Goal: Task Accomplishment & Management: Manage account settings

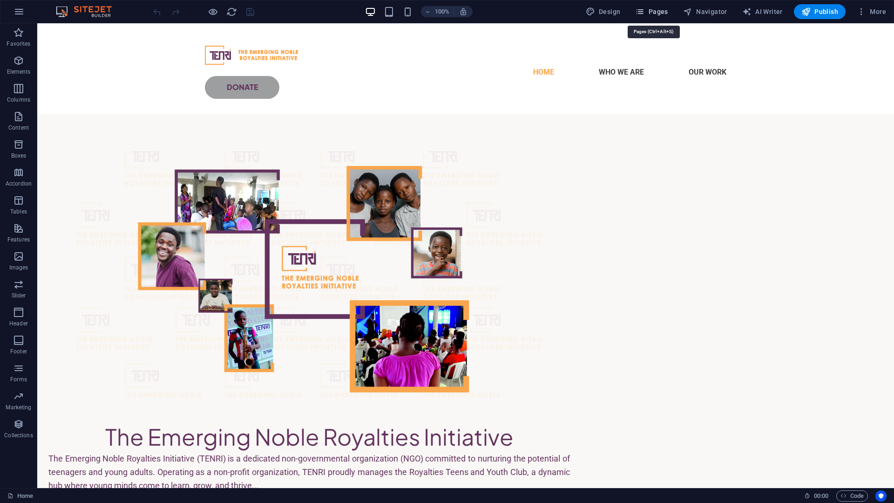
click at [656, 7] on button "Pages" at bounding box center [652, 11] width 40 height 15
click at [655, 16] on span "Pages" at bounding box center [651, 11] width 33 height 9
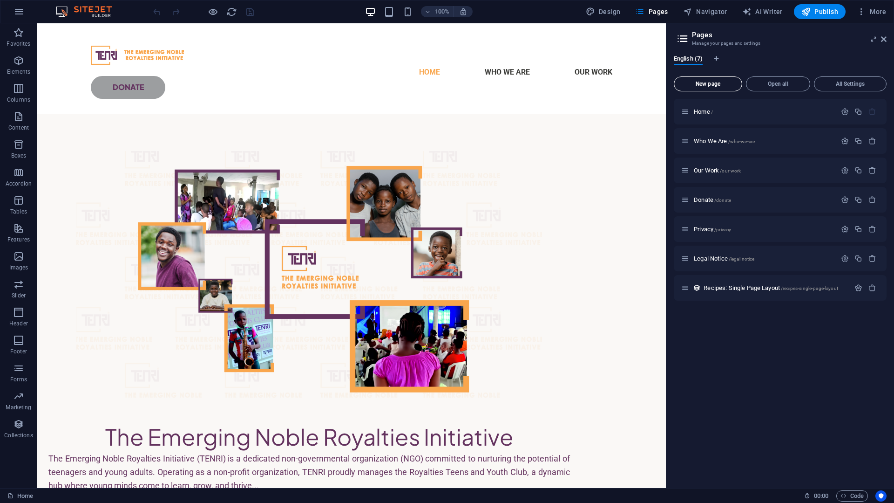
click at [711, 85] on span "New page" at bounding box center [708, 84] width 60 height 6
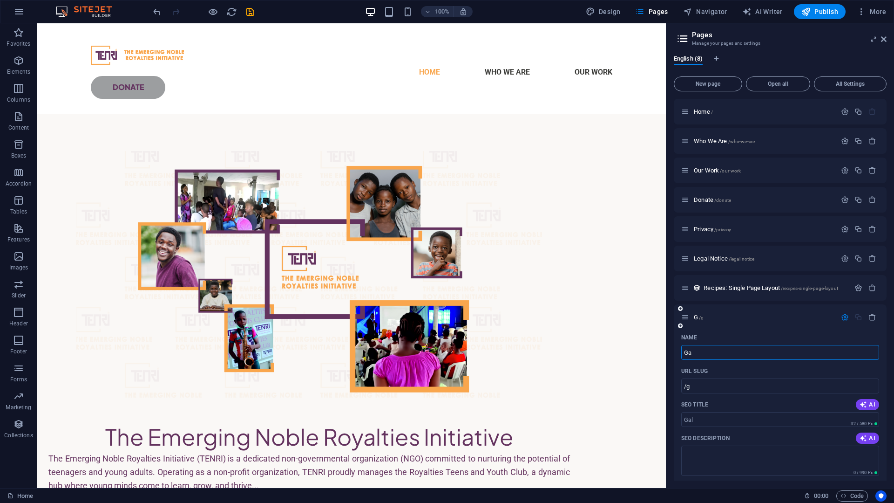
type input "Gal"
type input "/g"
type input "Galler"
type input "/galler"
type input "Gallery"
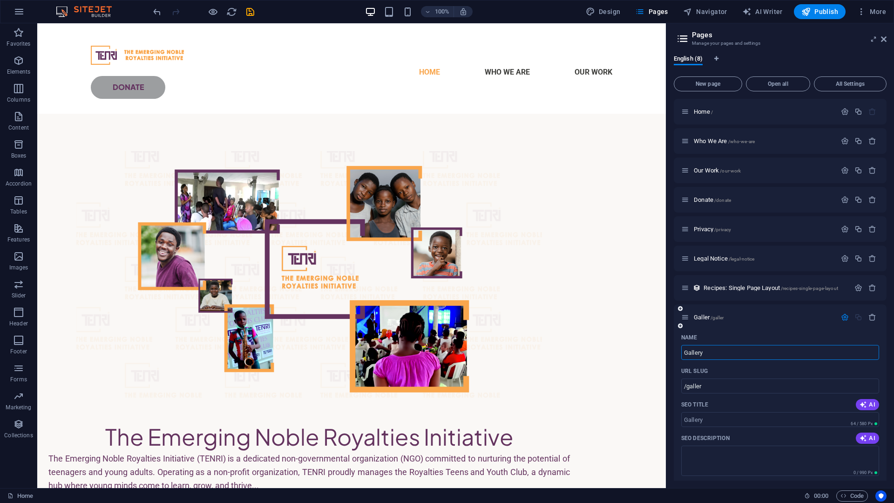
type input "/gallery"
type input "Gallery"
click at [737, 453] on textarea "SEO Description" at bounding box center [780, 460] width 198 height 30
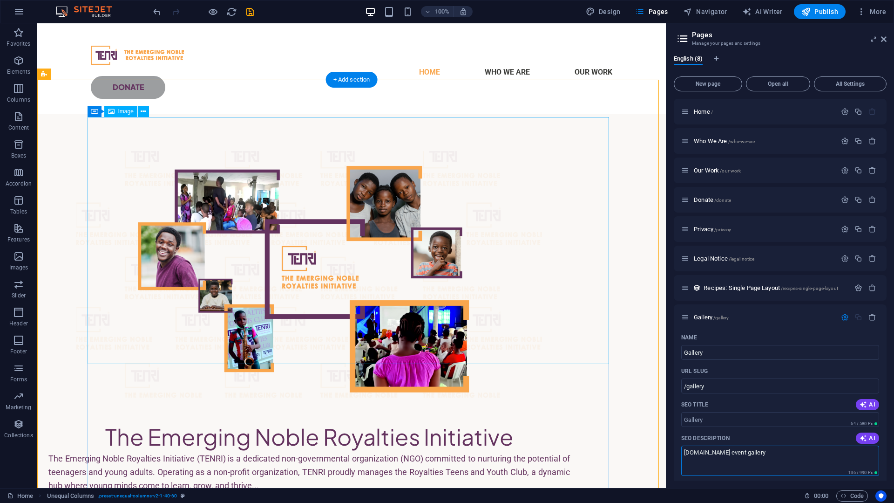
type textarea "[DOMAIN_NAME] event gallery"
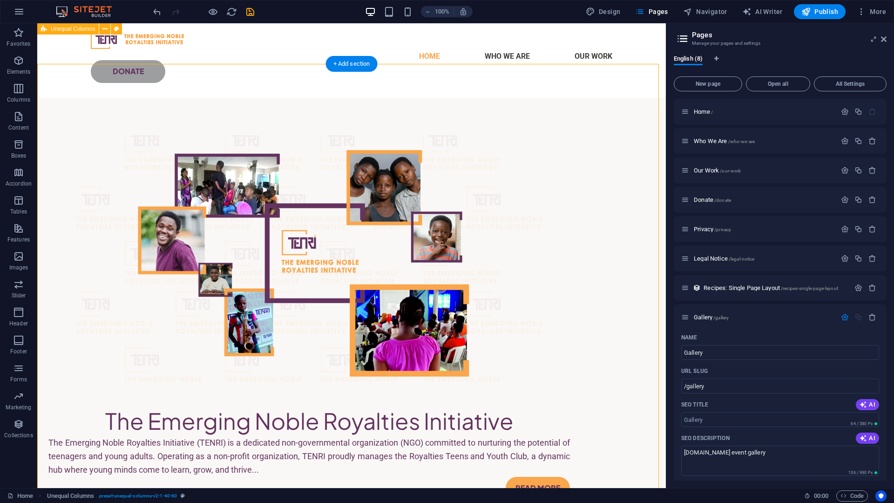
scroll to position [14, 0]
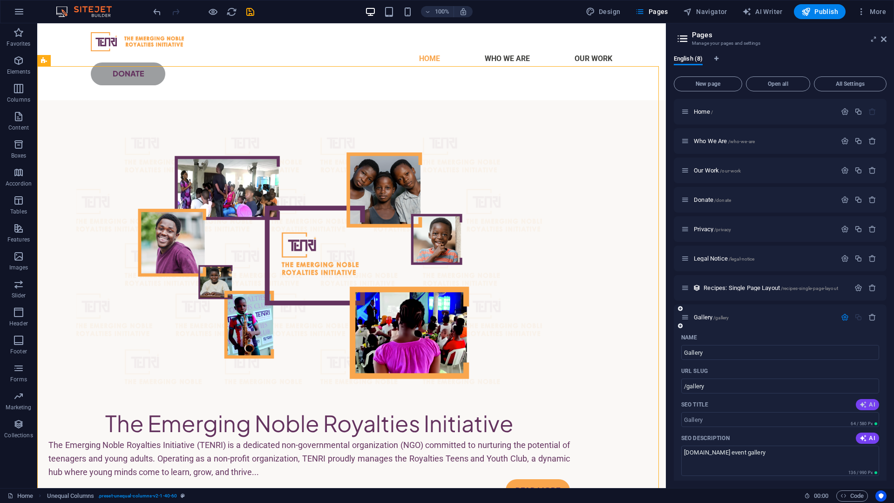
click at [869, 403] on span "AI" at bounding box center [868, 404] width 16 height 7
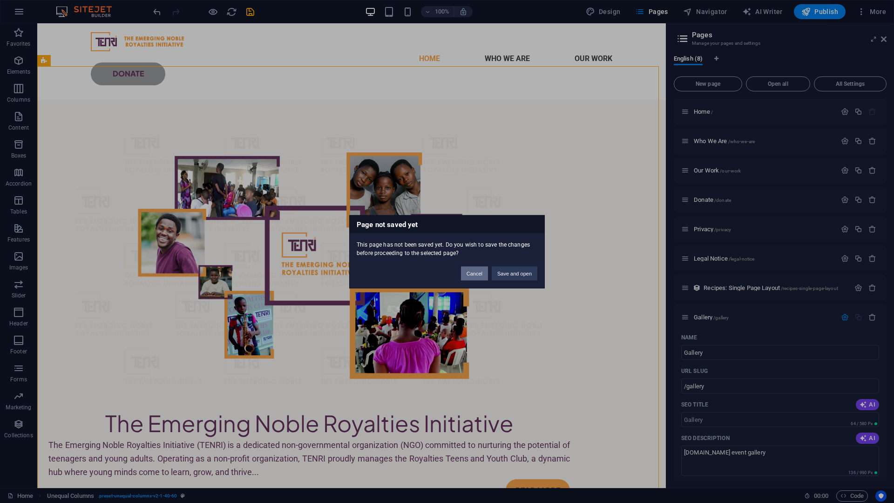
click at [479, 274] on button "Cancel" at bounding box center [474, 273] width 27 height 14
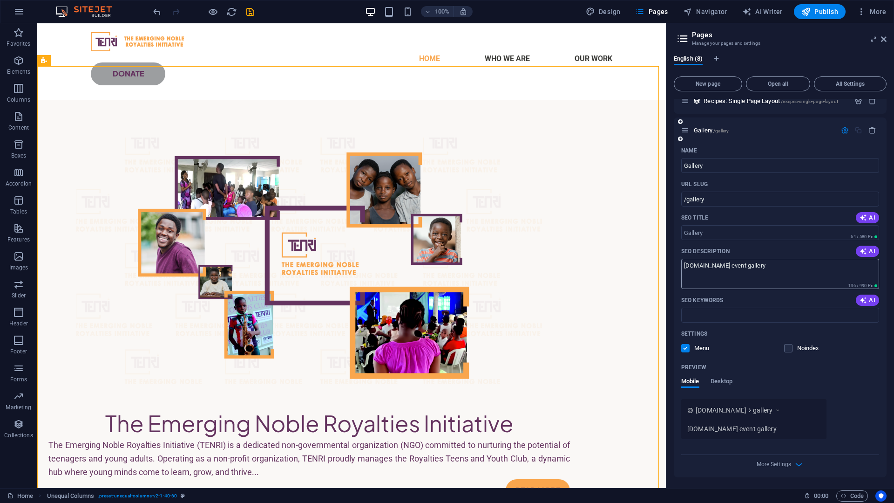
scroll to position [187, 0]
click at [722, 381] on span "Desktop" at bounding box center [722, 381] width 22 height 13
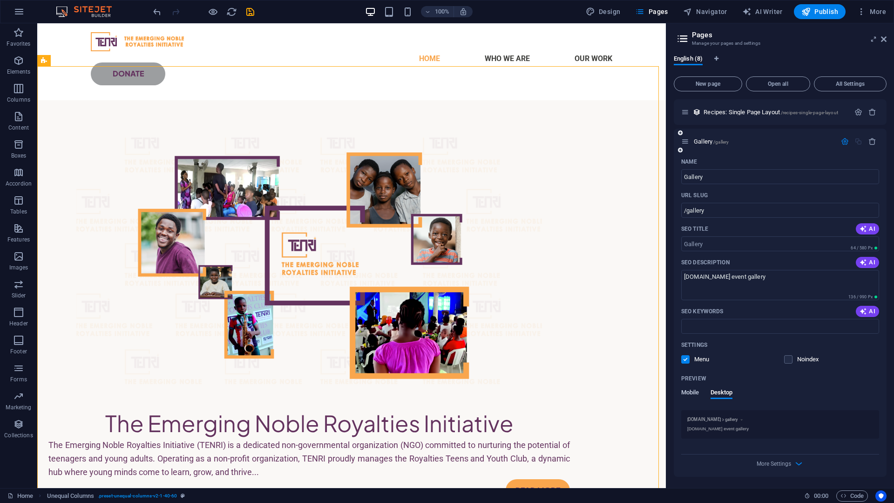
click at [693, 392] on span "Mobile" at bounding box center [690, 393] width 18 height 13
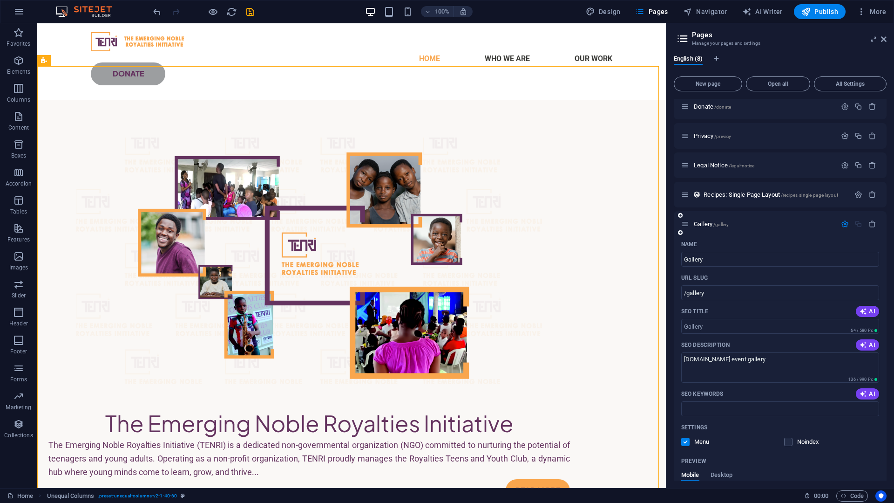
scroll to position [82, 0]
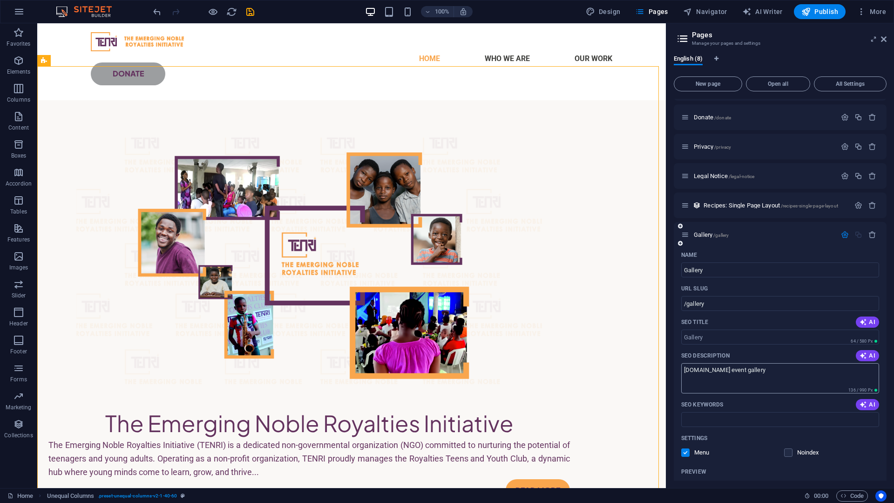
click at [788, 378] on textarea "[DOMAIN_NAME] event gallery" at bounding box center [780, 378] width 198 height 30
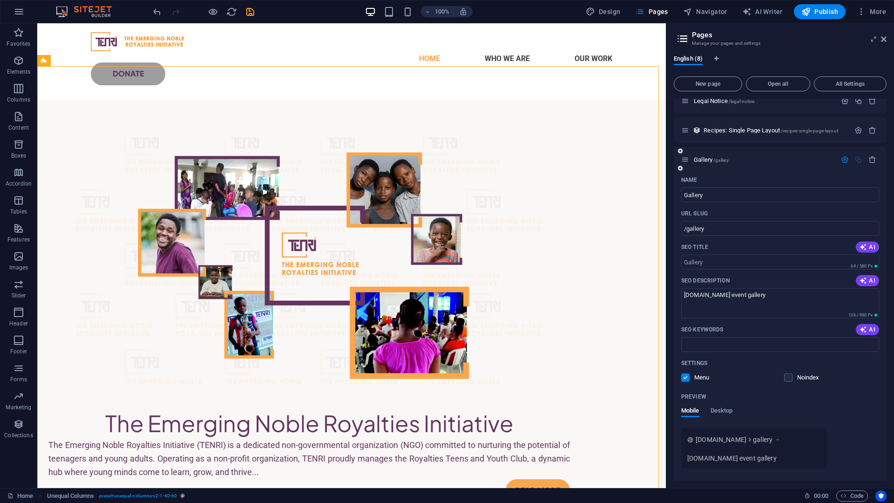
scroll to position [186, 0]
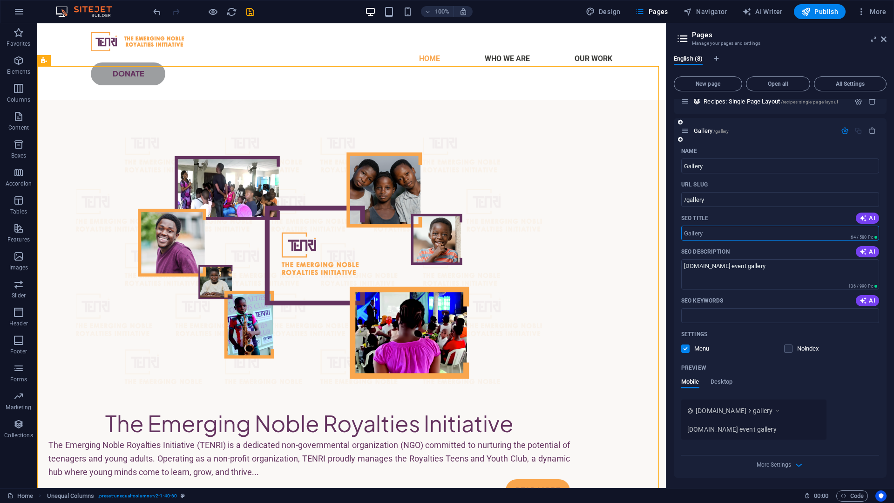
click at [750, 239] on input "SEO Title" at bounding box center [780, 232] width 198 height 15
click at [749, 237] on input "SEO Title" at bounding box center [780, 232] width 198 height 15
paste input "TENRI Gallery – Inspiring Stories of Youth Empowerment & Impact"
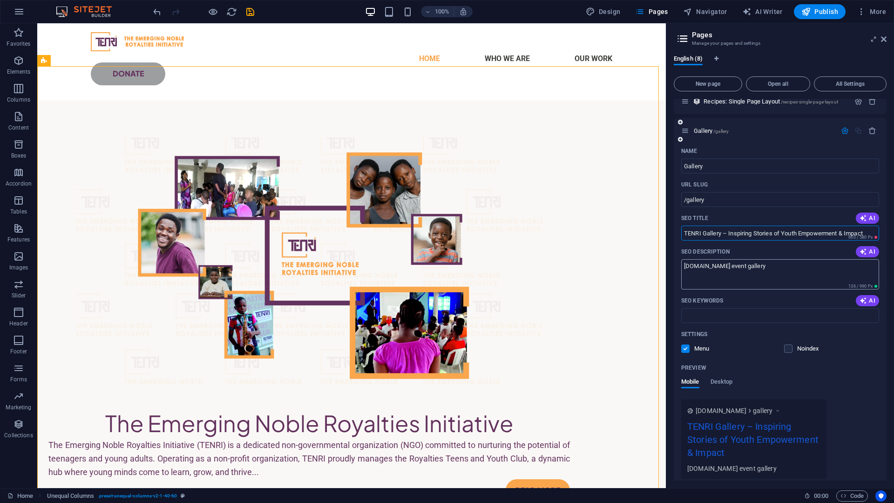
click at [770, 279] on textarea "[DOMAIN_NAME] event gallery" at bounding box center [780, 274] width 198 height 30
drag, startPoint x: 723, startPoint y: 232, endPoint x: 727, endPoint y: 235, distance: 5.0
click at [727, 235] on input "TENRI Gallery – Inspiring Stories of Youth Empowerment & Impact" at bounding box center [780, 232] width 198 height 15
paste input "–"
click at [729, 233] on input "TENRI Gallery – Inspiring Stories of Youth Empowerment & Impact" at bounding box center [780, 232] width 198 height 15
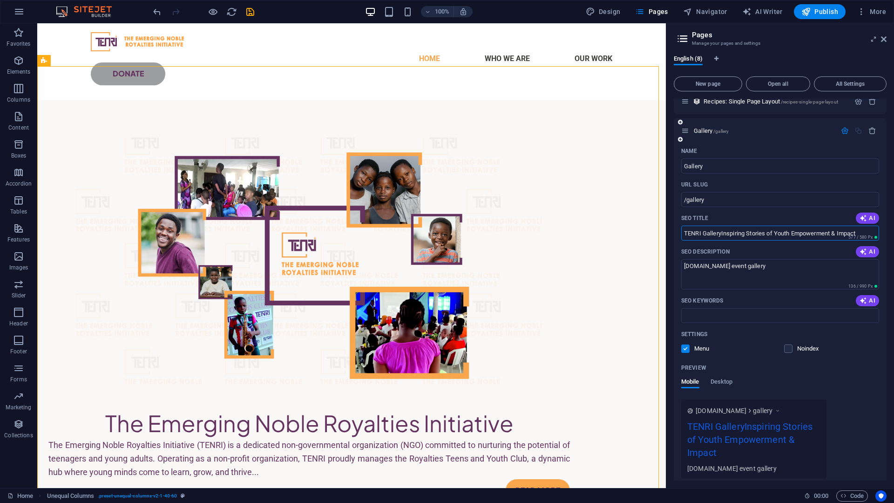
click at [703, 233] on input "TENRI GalleryInspiring Stories of Youth Empowerment & Impact" at bounding box center [780, 232] width 198 height 15
click at [782, 232] on input "TENRIGalleryInspiring Stories of Youth Empowerment & Impact" at bounding box center [780, 232] width 198 height 15
click at [719, 234] on input "TENRIGalleryInspiring Stories of Youth Empowerment & Impact" at bounding box center [780, 232] width 198 height 15
type input "TENRIGalleryInspiring Stories of Youth Empowerment & Impact"
drag, startPoint x: 720, startPoint y: 244, endPoint x: 715, endPoint y: 237, distance: 8.4
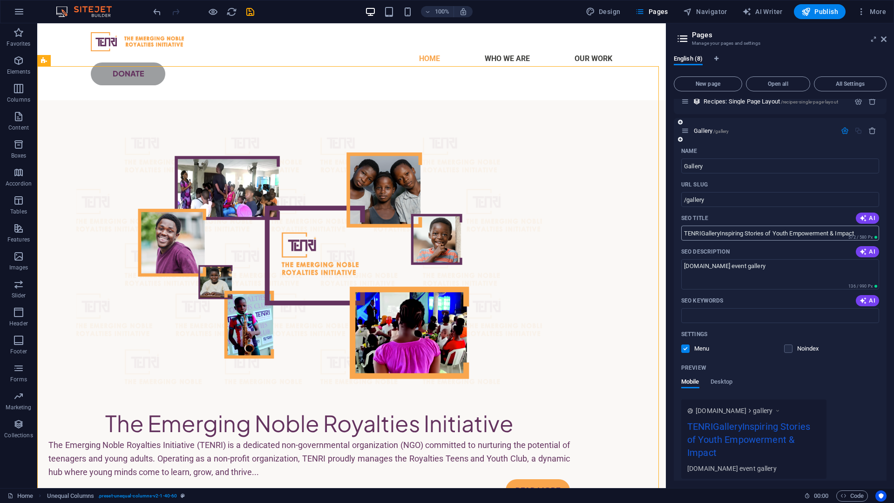
click at [716, 238] on input "TENRIGalleryInspiring Stories of Youth Empowerment & Impact" at bounding box center [780, 232] width 198 height 15
click at [719, 235] on input "TENRIGalleryInspiring Stories of Youth Empowerment & Impact" at bounding box center [780, 232] width 198 height 15
click at [719, 248] on p "SEO Description" at bounding box center [705, 251] width 48 height 7
click at [719, 259] on textarea "[DOMAIN_NAME] event gallery" at bounding box center [780, 274] width 198 height 30
type textarea "[DOMAIN_NAME] event gallery"
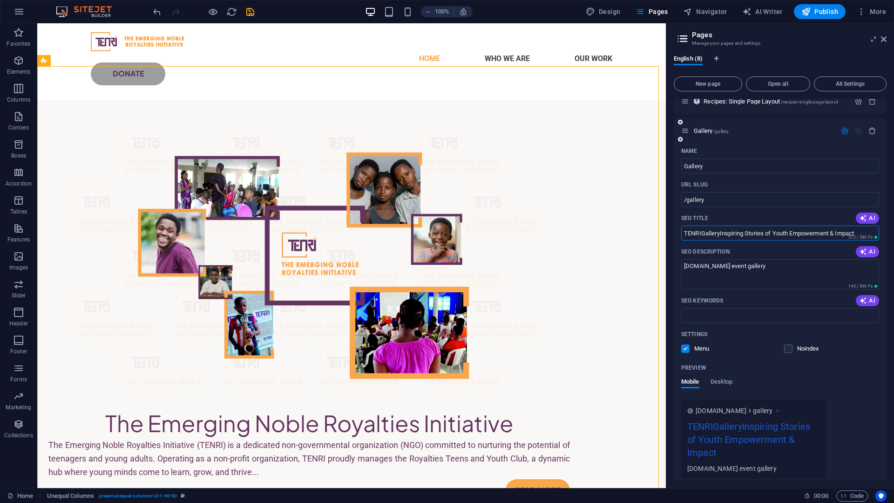
click at [721, 232] on input "TENRIGalleryInspiring Stories of Youth Empowerment & Impact" at bounding box center [780, 232] width 198 height 15
click at [735, 229] on input "TENRIGallery: Inspiring Stories of Youth Empowerment & Impact" at bounding box center [780, 232] width 198 height 15
click at [700, 235] on input "TENRIGallery: Inspiring Stories of Youth Empowerment & Impact" at bounding box center [780, 232] width 198 height 15
type input "TENRI Gallery: Inspiring Stories of Youth Empowerment & Impact"
click at [774, 268] on textarea "[DOMAIN_NAME] event gallery" at bounding box center [780, 274] width 198 height 30
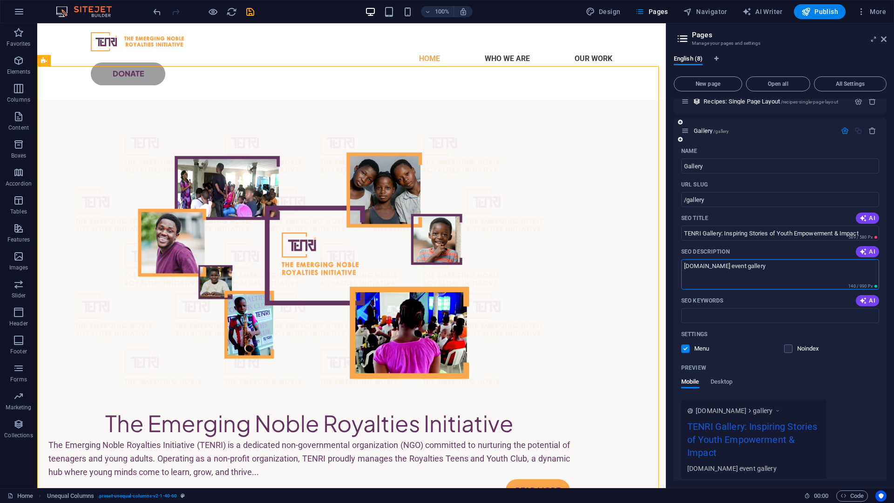
paste textarea "Explore the TENRI gallery and see our story in pictures. From workshops and men…"
type textarea "Explore the TENRI gallery and see our story in pictures. From workshops and men…"
click at [766, 294] on div "SEO Keywords AI" at bounding box center [780, 300] width 198 height 15
click at [840, 313] on input "SEO Keywords" at bounding box center [780, 315] width 198 height 15
paste input "TENRI gallery, youth empowerment photos, NGO impact stories [GEOGRAPHIC_DATA], …"
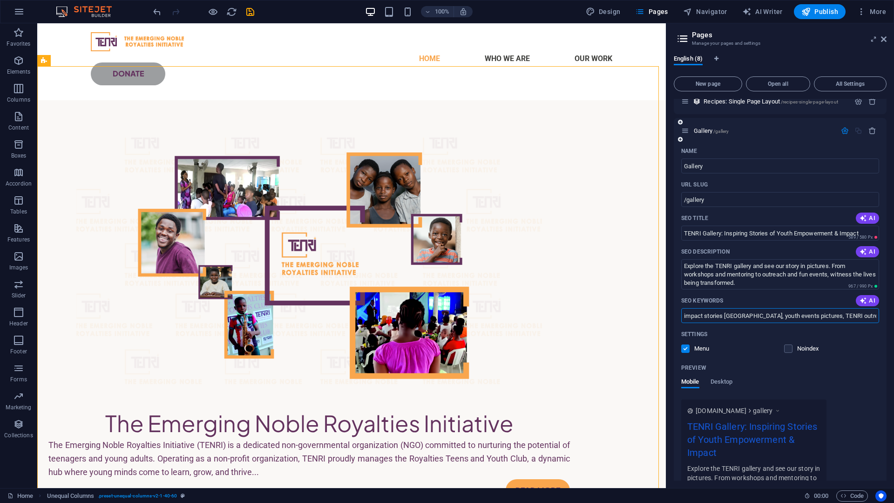
scroll to position [0, 0]
type input "TENRI gallery, youth empowerment photos, NGO impact stories [GEOGRAPHIC_DATA], …"
click at [858, 344] on div "Noindex" at bounding box center [831, 348] width 95 height 8
click at [722, 233] on input "TENRI Gallery: Inspiring Stories of Youth Empowerment & Impact" at bounding box center [780, 232] width 198 height 15
click at [866, 230] on input "TENRI Gallery(Inspiring Stories of Youth Empowerment & Impact" at bounding box center [780, 232] width 198 height 15
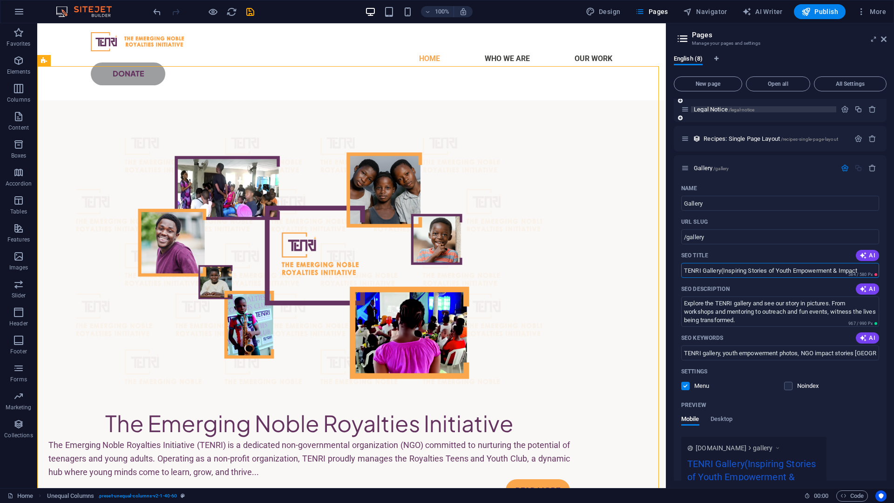
scroll to position [161, 0]
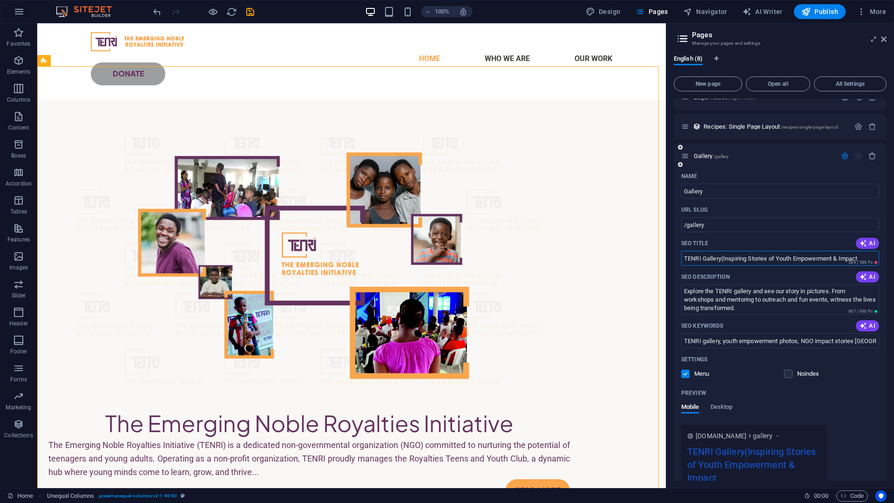
click at [723, 258] on input "TENRI Gallery(Inspiring Stories of Youth Empowerment & Impact" at bounding box center [780, 258] width 198 height 15
click at [731, 276] on div "SEO Description AI" at bounding box center [780, 276] width 198 height 15
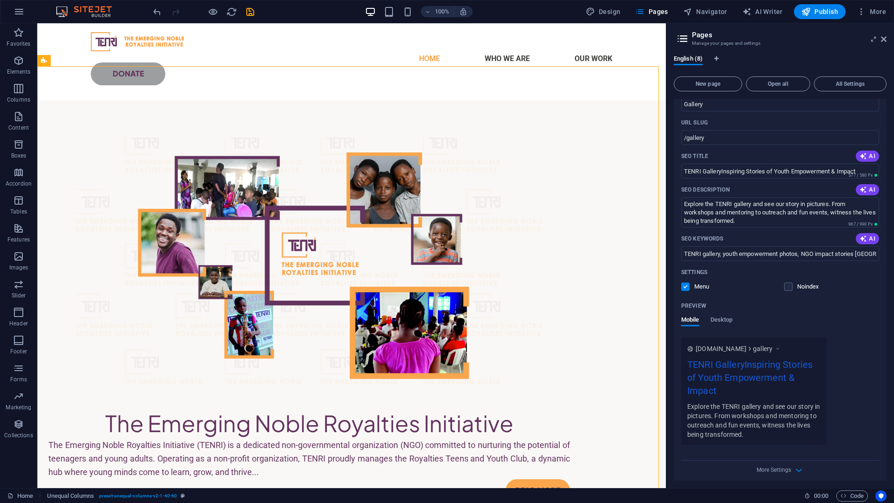
click at [731, 276] on div "Name Gallery ​ URL SLUG /gallery ​ SEO Title AI TENRI GalleryInspiring Stories …" at bounding box center [780, 282] width 213 height 401
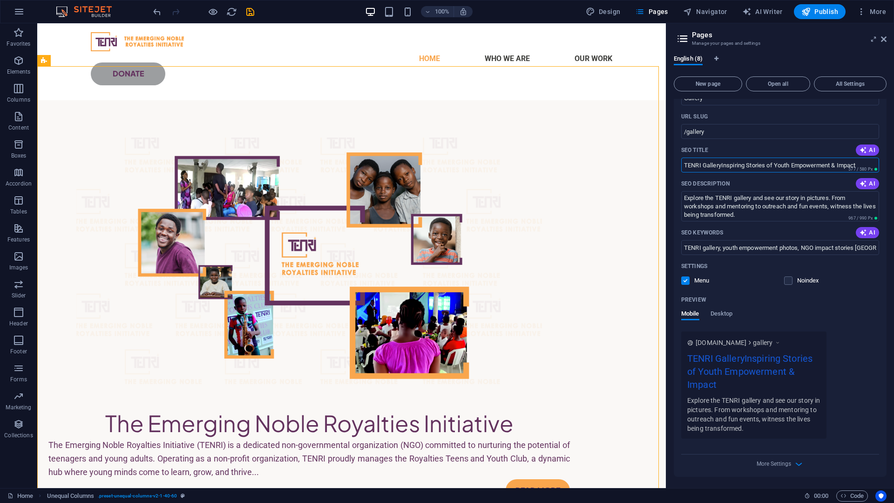
click at [721, 166] on input "TENRI GalleryInspiring Stories of Youth Empowerment & Impact" at bounding box center [780, 164] width 198 height 15
click at [785, 164] on input "TENRI Gallery Inspiring Stories of Youth Empowerment & Impact" at bounding box center [780, 164] width 198 height 15
drag, startPoint x: 723, startPoint y: 163, endPoint x: 750, endPoint y: 169, distance: 27.0
click at [750, 169] on input "TENRI Gallery Inspiring Stories of Youth Empowerment & Impact" at bounding box center [780, 164] width 198 height 15
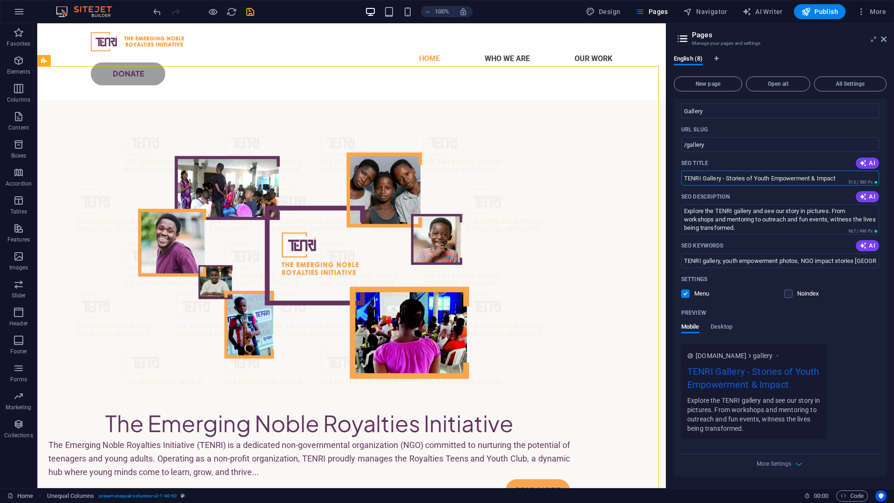
type input "TENRI Gallery - Stories of Youth Empowerment & Impact"
click at [883, 129] on div "Name Gallery ​ URL SLUG /gallery ​ SEO Title AI TENRI Gallery - Stories of Yout…" at bounding box center [780, 282] width 213 height 388
click at [787, 463] on span "More Settings" at bounding box center [774, 463] width 34 height 7
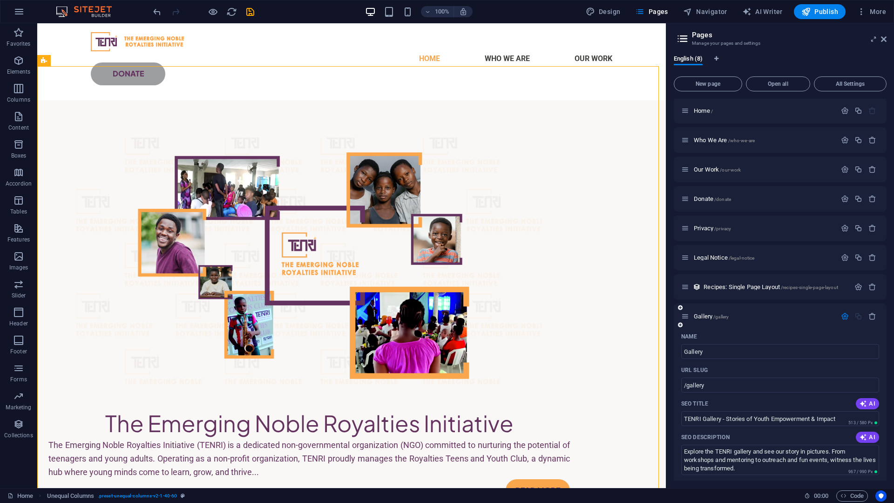
scroll to position [0, 0]
click at [688, 260] on icon at bounding box center [685, 258] width 8 height 8
click at [760, 103] on div "Home /" at bounding box center [780, 112] width 213 height 26
click at [761, 112] on p "Home /" at bounding box center [764, 112] width 140 height 6
click at [842, 112] on icon "button" at bounding box center [845, 112] width 8 height 8
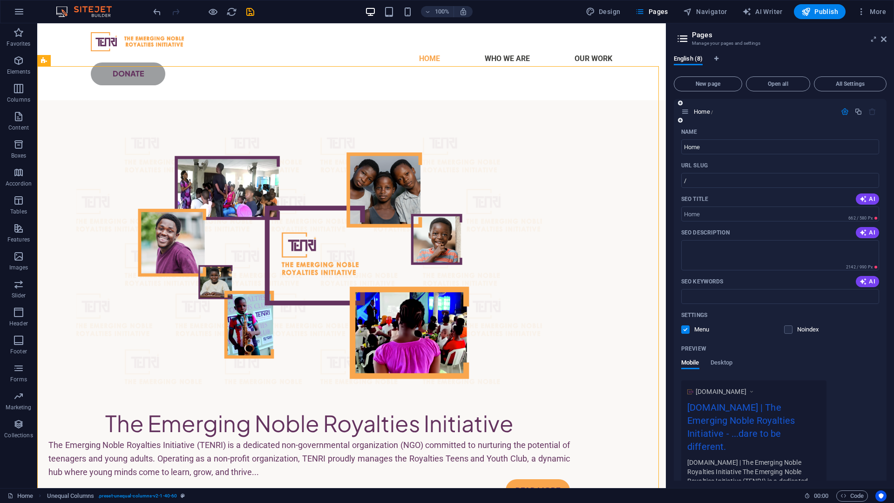
click at [771, 164] on div "URL SLUG" at bounding box center [780, 165] width 198 height 15
click at [723, 184] on input "/" at bounding box center [780, 180] width 198 height 15
click at [863, 196] on icon "button" at bounding box center [863, 198] width 7 height 7
click at [752, 217] on input "Empowering Youth at [GEOGRAPHIC_DATA]" at bounding box center [780, 213] width 198 height 15
paste input "TENRI) – Empowering Youth, Shaping the Future"
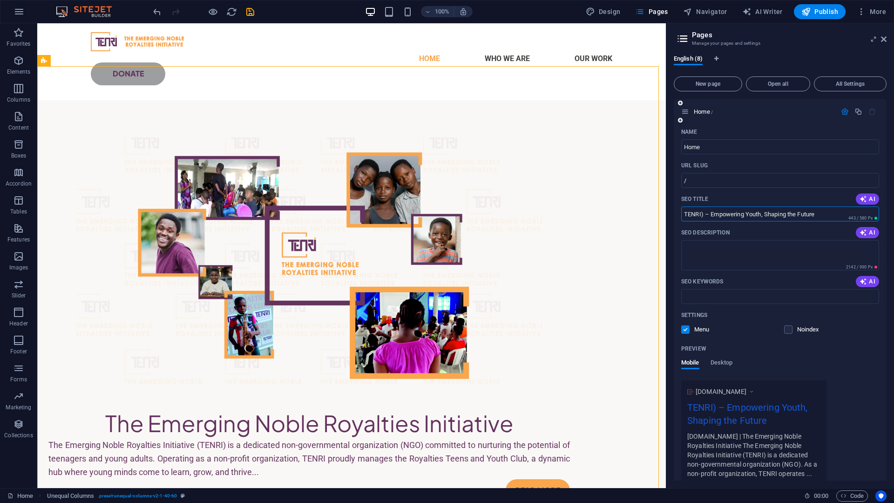
click at [700, 213] on input "TENRI) – Empowering Youth, Shaping the Future" at bounding box center [780, 213] width 198 height 15
type input "TENRI – Empowering Youth, Shaping the Future"
click at [759, 255] on textarea "SEO Description" at bounding box center [780, 255] width 198 height 30
click at [784, 248] on textarea "SEO Description" at bounding box center [780, 255] width 198 height 30
paste textarea "Discover TENRI, a youth-focused NGO dedicated to mentoring, empowering, and equ…"
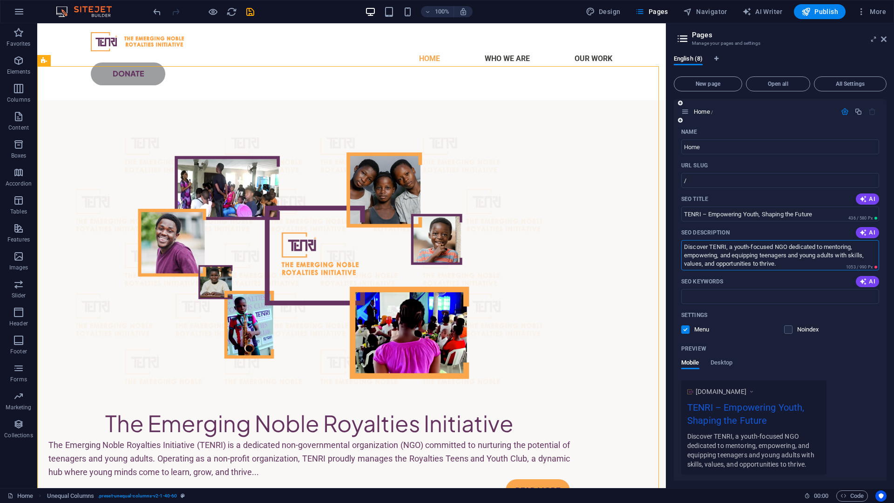
drag, startPoint x: 709, startPoint y: 246, endPoint x: 680, endPoint y: 245, distance: 28.9
click at [680, 245] on div "Name Home ​ URL SLUG / ​ SEO Title AI TENRI – Empowering Youth, Shaping the Fut…" at bounding box center [780, 318] width 213 height 388
drag, startPoint x: 686, startPoint y: 254, endPoint x: 694, endPoint y: 254, distance: 8.9
click at [694, 254] on textarea "TENRI, a youth-focused NGO dedicated to mentoring, empowering, and equipping te…" at bounding box center [780, 255] width 198 height 30
click at [788, 266] on textarea "TENRI, a youth-focused NGO dedicated to mentoring, empowering, & equipping teen…" at bounding box center [780, 255] width 198 height 30
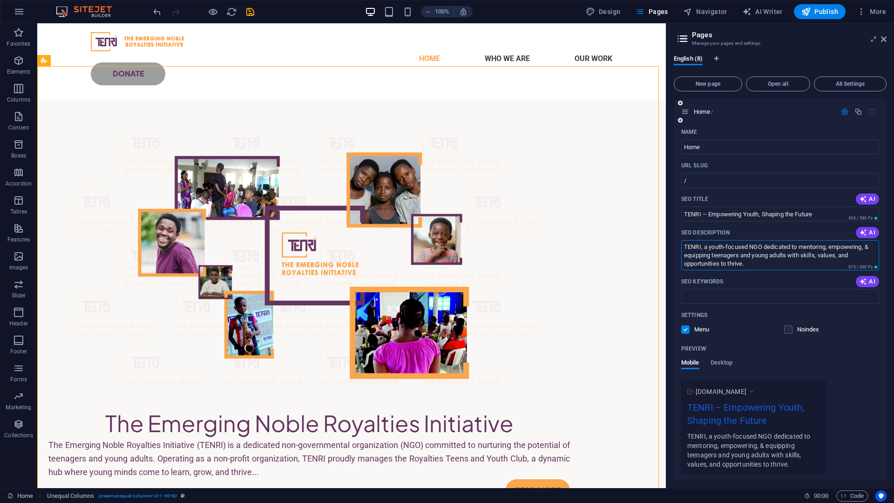
click at [842, 257] on textarea "TENRI, a youth-focused NGO dedicated to mentoring, empowering, & equipping teen…" at bounding box center [780, 255] width 198 height 30
click at [864, 248] on textarea "TENRI, a youth-focused NGO dedicated to mentoring, empowering, & equipping teen…" at bounding box center [780, 255] width 198 height 30
drag, startPoint x: 742, startPoint y: 255, endPoint x: 753, endPoint y: 255, distance: 10.2
click at [753, 255] on textarea "TENRI, a youth-focused NGO dedicated to mentoring, empowering & equipping teena…" at bounding box center [780, 255] width 198 height 30
drag, startPoint x: 834, startPoint y: 256, endPoint x: 845, endPoint y: 258, distance: 10.9
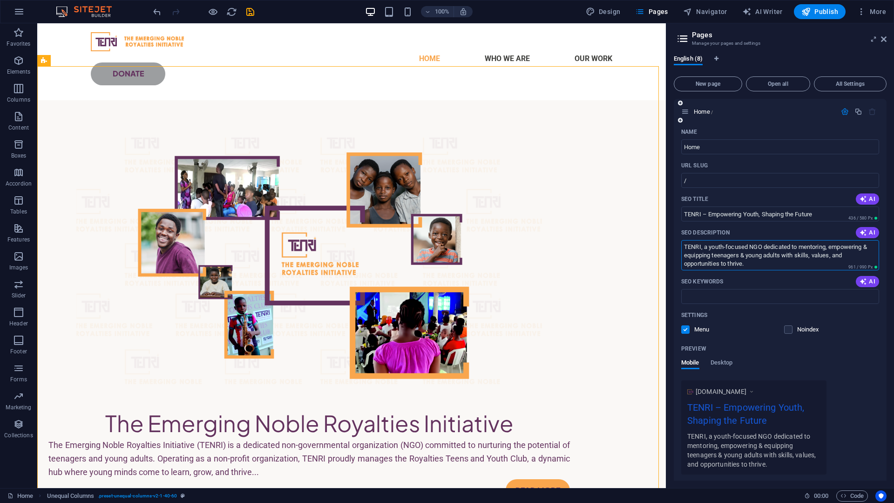
click at [845, 258] on textarea "TENRI, a youth-focused NGO dedicated to mentoring, empowering & equipping teena…" at bounding box center [780, 255] width 198 height 30
click at [831, 258] on textarea "TENRI, a youth-focused NGO dedicated to mentoring, empowering & equipping teena…" at bounding box center [780, 255] width 198 height 30
click at [802, 266] on textarea "TENRI, a youth-focused NGO dedicated to mentoring, empowering & equipping teena…" at bounding box center [780, 255] width 198 height 30
drag, startPoint x: 683, startPoint y: 246, endPoint x: 685, endPoint y: 254, distance: 8.1
click at [683, 246] on textarea "TENRI, a youth-focused NGO dedicated to mentoring, empowering & equipping teena…" at bounding box center [780, 255] width 198 height 30
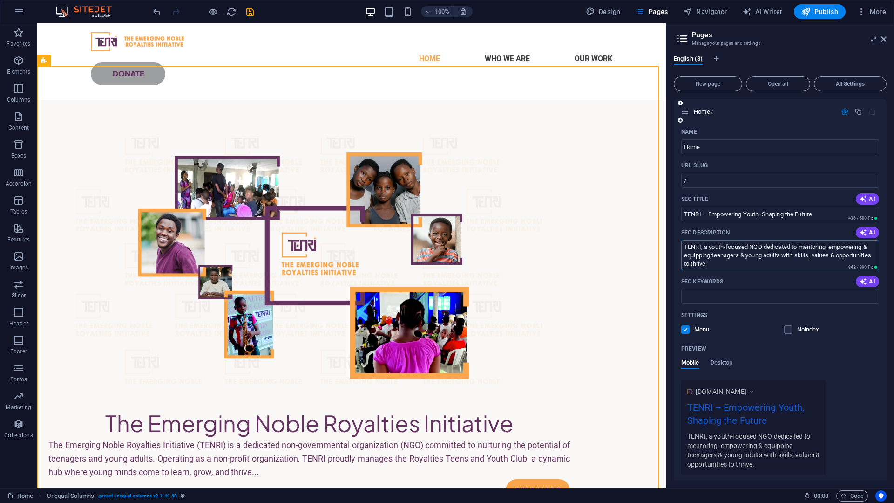
paste textarea "Discover"
type textarea "TENRI, a youth-focused NGO dedicated to mentoring, empowering & equipping teena…"
click at [767, 262] on textarea "TENRI, a youth-focused NGO dedicated to mentoring, empowering & equipping teena…" at bounding box center [780, 255] width 198 height 30
click at [754, 293] on input "SEO Keywords" at bounding box center [780, 296] width 198 height 15
click at [803, 294] on input "SEO Keywords" at bounding box center [780, 296] width 198 height 15
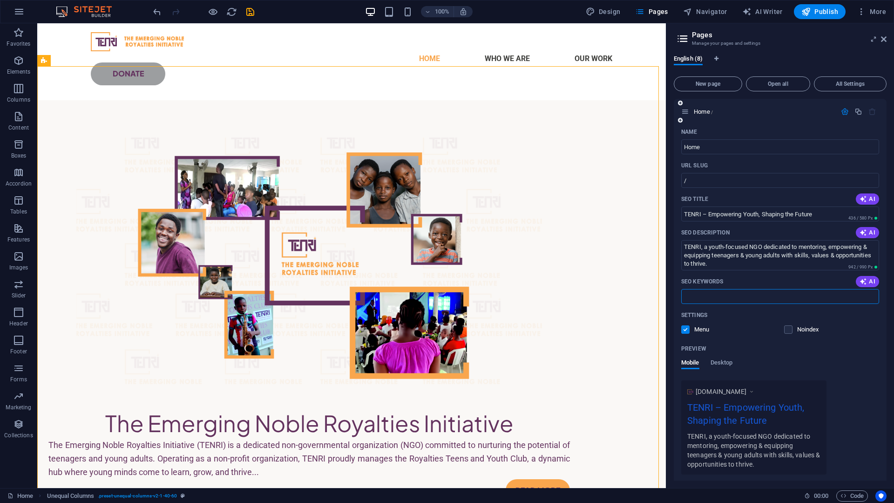
paste input "TENRI, youth empowerment NGO Nigeria, teenagers mentorship, skill acquisition f…"
type input "TENRI, youth empowerment NGO Nigeria, teenagers mentorship, skill acquisition f…"
click at [783, 314] on div "Settings" at bounding box center [780, 314] width 198 height 15
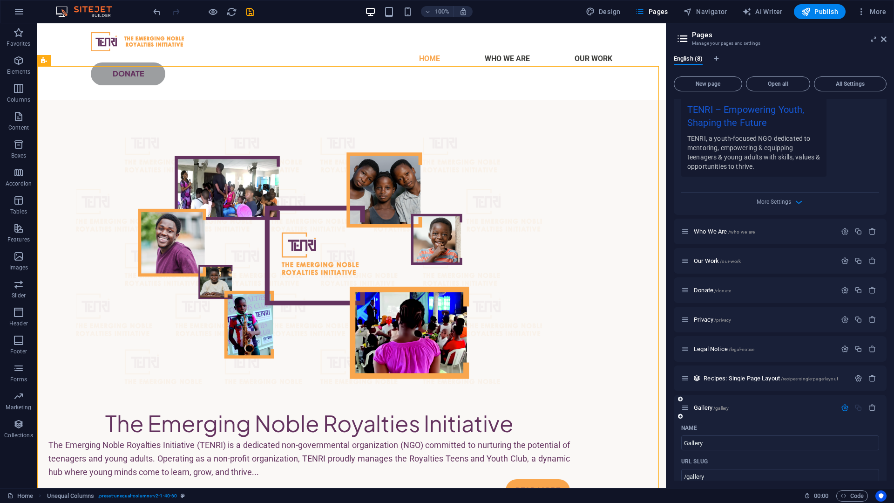
scroll to position [279, 0]
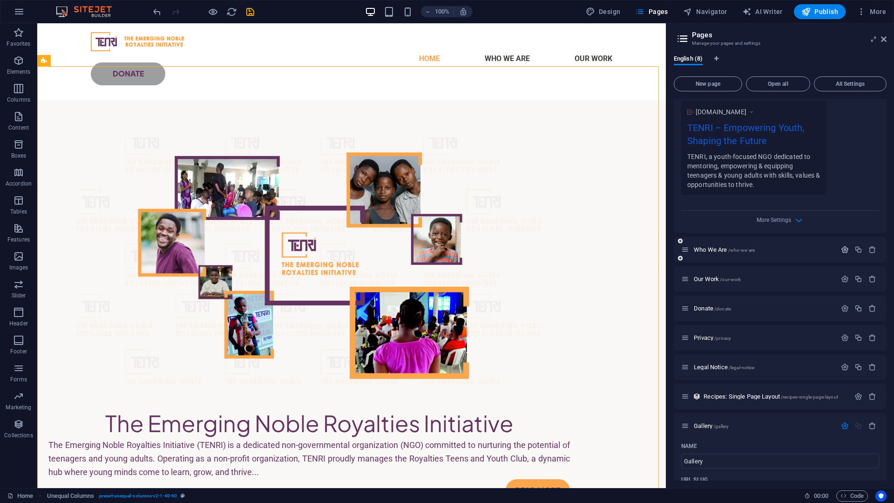
click at [845, 247] on icon "button" at bounding box center [845, 249] width 8 height 8
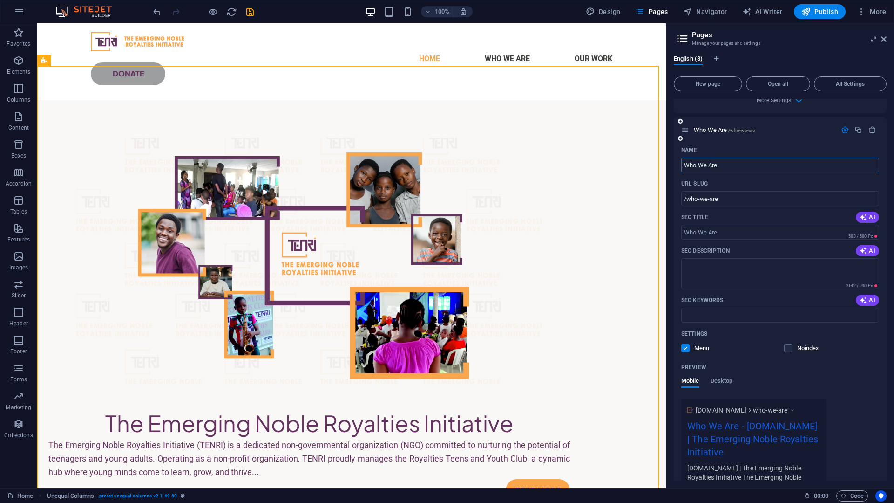
scroll to position [419, 0]
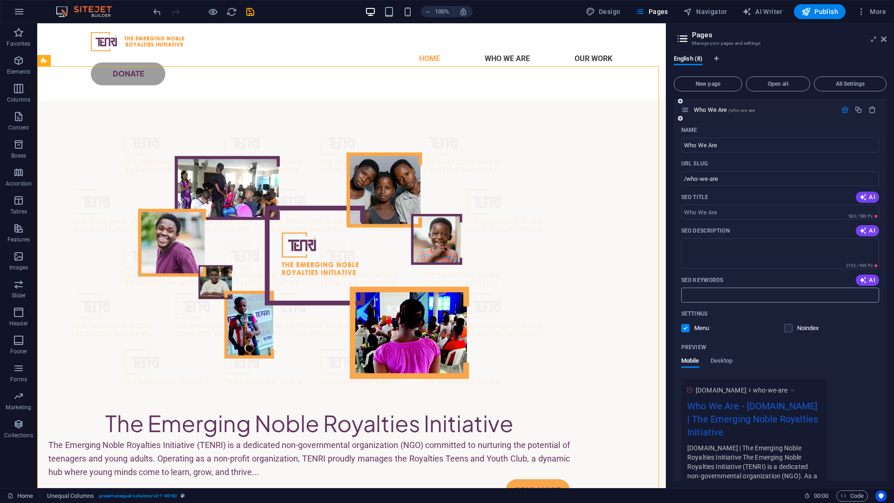
click at [842, 294] on input "SEO Keywords" at bounding box center [780, 294] width 198 height 15
paste input "About TENRI, TENRI vision and mission, youth NGO Nigeria, mentoring young leade…"
type input "About TENRI, TENRI vision and mission, youth NGO Nigeria, mentoring young leade…"
click at [767, 252] on textarea "SEO Description" at bounding box center [780, 253] width 198 height 30
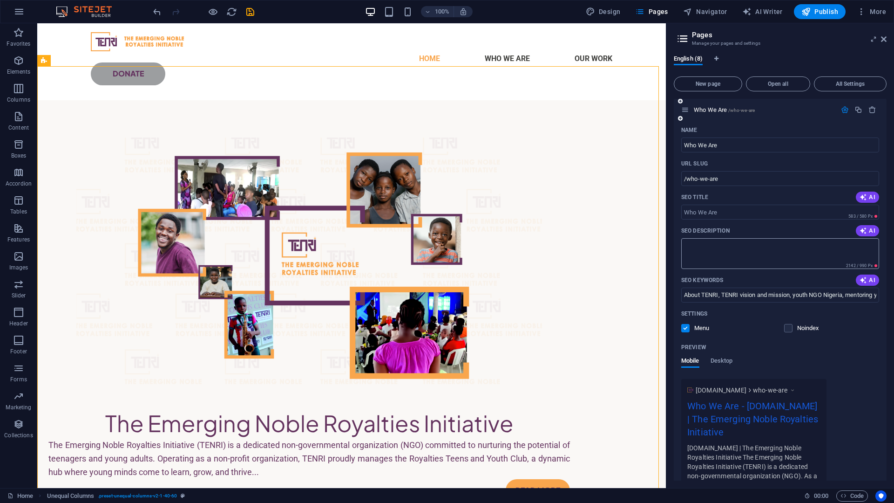
click at [804, 256] on textarea "SEO Description" at bounding box center [780, 253] width 198 height 30
paste textarea "Learn about TENRI’s history, mission, vision, and values. We are committed to r…"
drag, startPoint x: 703, startPoint y: 244, endPoint x: 667, endPoint y: 245, distance: 35.9
click at [667, 245] on aside "Pages Manage your pages and settings English (8) New page Open all All Settings…" at bounding box center [780, 255] width 228 height 464
click at [759, 263] on textarea "About TENRI’s history, mission, vision, and values. We are committed to raising…" at bounding box center [780, 253] width 198 height 30
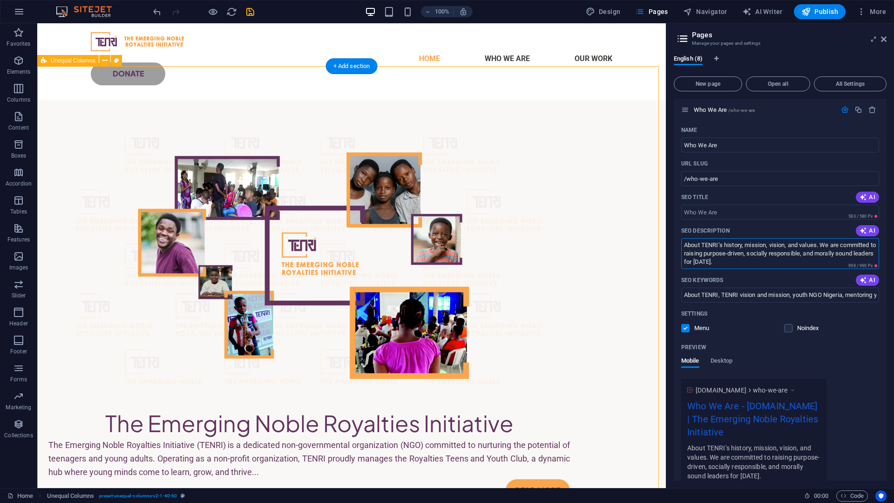
drag, startPoint x: 739, startPoint y: 267, endPoint x: 657, endPoint y: 248, distance: 84.3
click at [788, 266] on textarea "About TENRI’s history, mission, vision, and values. We are committed to raising…" at bounding box center [780, 253] width 198 height 30
drag, startPoint x: 737, startPoint y: 268, endPoint x: 705, endPoint y: 271, distance: 32.7
click at [780, 259] on textarea "TENRI’s history, mission, vision, and values. We are committed to raising purpo…" at bounding box center [780, 253] width 198 height 30
type textarea "TENRI’s history, mission, vision, and values. We are committed to raising purpo…"
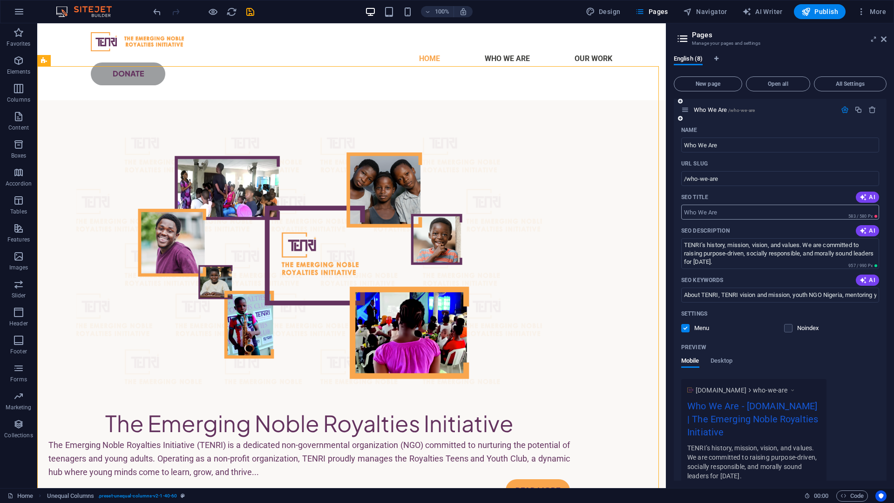
click at [792, 209] on input "SEO Title" at bounding box center [780, 211] width 198 height 15
paste input "Who We Are – About TENRI | Emerging Noble Royalties Initiative"
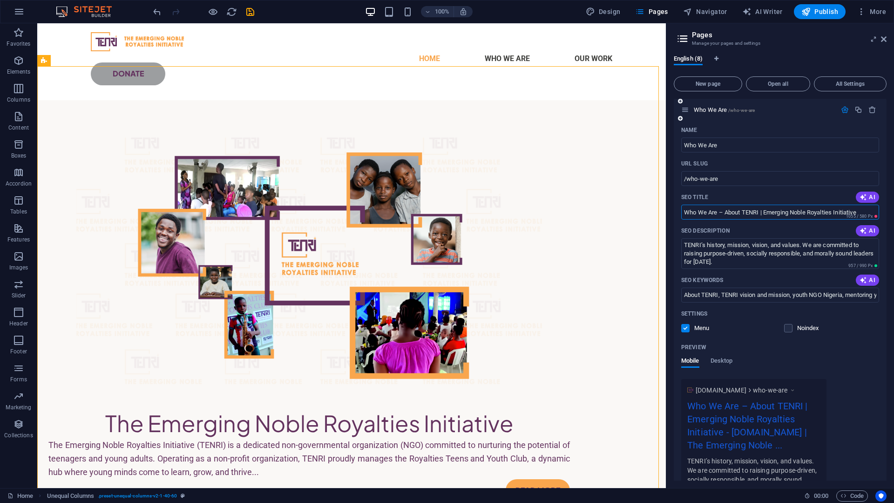
click at [720, 212] on input "Who We Are – About TENRI | Emerging Noble Royalties Initiative" at bounding box center [780, 211] width 198 height 15
drag, startPoint x: 741, startPoint y: 211, endPoint x: 757, endPoint y: 212, distance: 16.8
click at [757, 212] on input "Who We Are : About TENRI | Emerging Noble Royalties Initiative" at bounding box center [780, 211] width 198 height 15
click at [721, 215] on input "Who We Are : About TENRI | Emerging Noble Royalties Initiative" at bounding box center [780, 211] width 198 height 15
click at [722, 215] on input "Who We Are : About TENRI | Emerging Noble Royalties Initiative" at bounding box center [780, 211] width 198 height 15
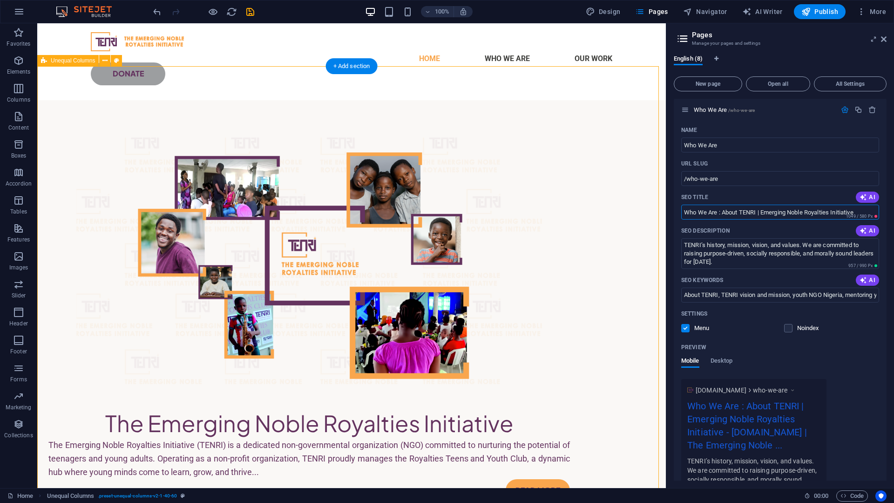
drag, startPoint x: 760, startPoint y: 238, endPoint x: 715, endPoint y: 237, distance: 44.7
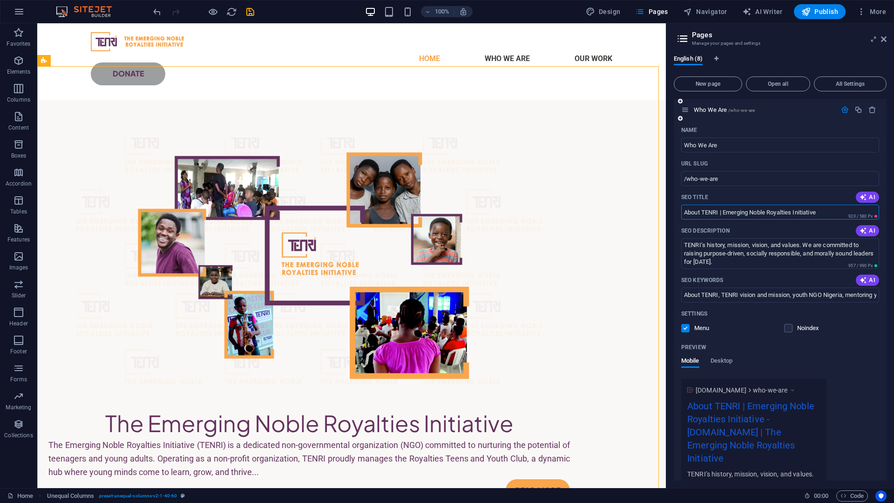
click at [720, 212] on input "About TENRI | Emerging Noble Royalties Initiative" at bounding box center [780, 211] width 198 height 15
click at [723, 213] on input "About TENRI | Emerging Noble Royalties Initiative" at bounding box center [780, 211] width 198 height 15
click at [723, 215] on input "About TENRI | Emerging Noble Royalties Initiative" at bounding box center [780, 211] width 198 height 15
drag, startPoint x: 704, startPoint y: 211, endPoint x: 719, endPoint y: 216, distance: 15.9
click at [719, 216] on input "About TENRI | Emerging Noble Royalties Initiative" at bounding box center [780, 211] width 198 height 15
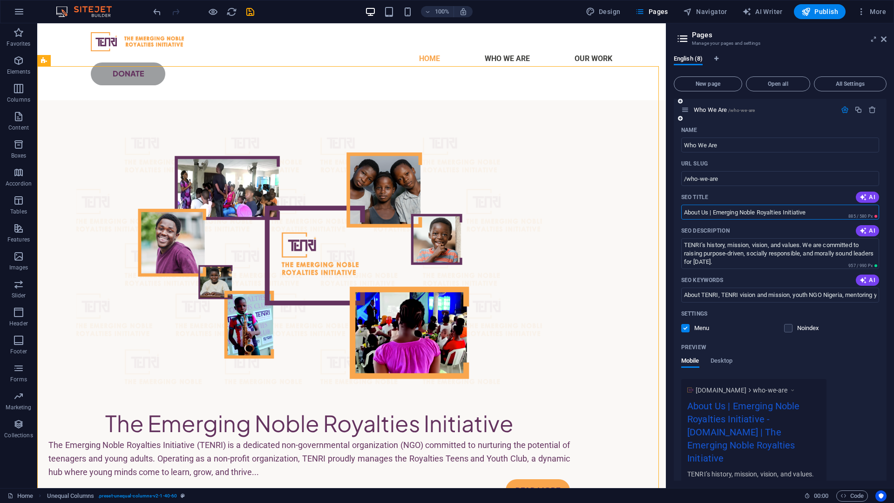
click at [825, 211] on input "About Us | Emerging Noble Royalties Initiative" at bounding box center [780, 211] width 198 height 15
drag, startPoint x: 714, startPoint y: 211, endPoint x: 672, endPoint y: 212, distance: 42.4
click at [672, 212] on div "English (8) New page Open all All Settings Home / Name Home ​ URL SLUG / ​ SEO …" at bounding box center [780, 268] width 228 height 440
click at [828, 214] on input "The Emerging Noble Royalties Initiative" at bounding box center [780, 211] width 198 height 15
paste input "Who We Are – About TENRI |"
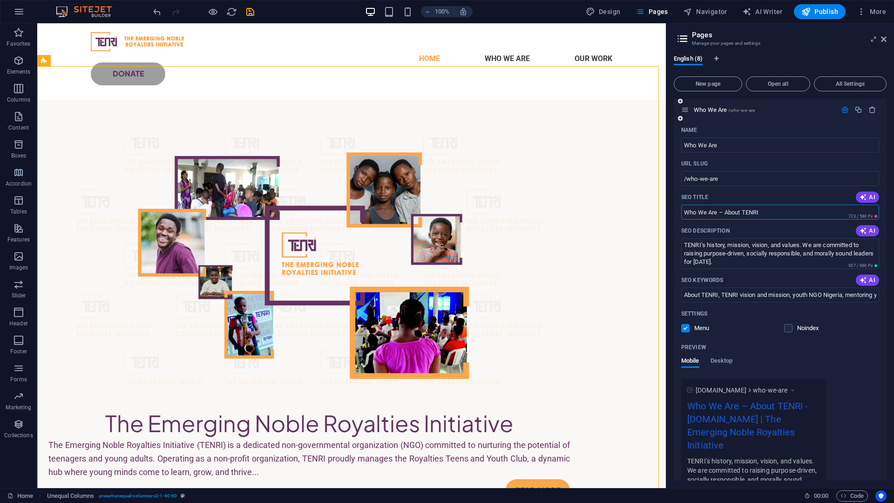
click at [816, 196] on div "SEO Title AI" at bounding box center [780, 197] width 198 height 15
click at [724, 217] on input "Who We Are – About TENRI" at bounding box center [780, 211] width 198 height 15
click at [737, 209] on input "About TENRI" at bounding box center [780, 211] width 198 height 15
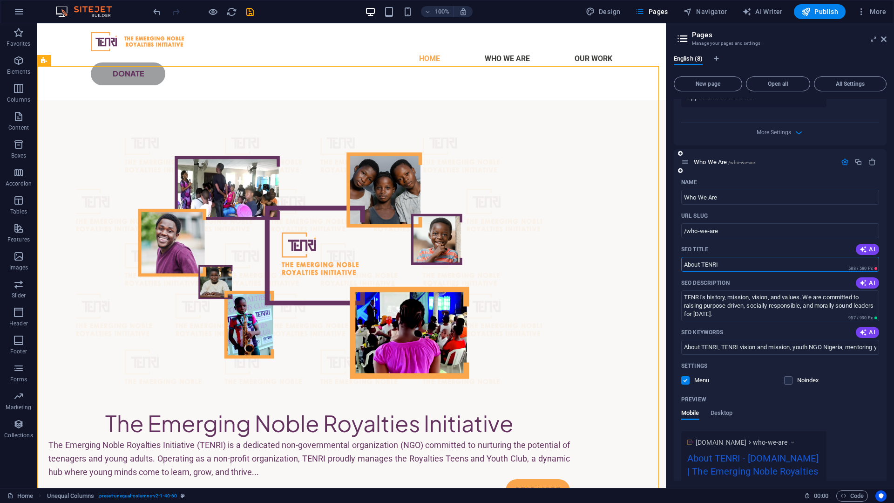
scroll to position [419, 0]
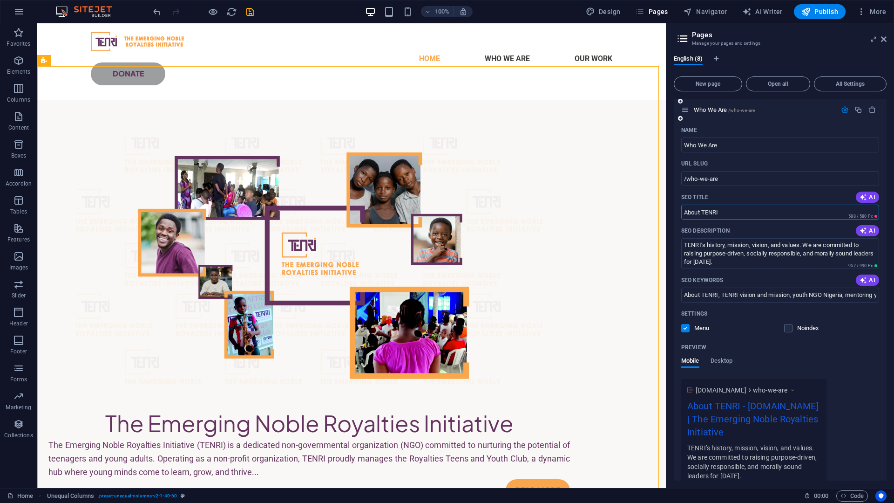
click at [768, 214] on input "About TENRI" at bounding box center [780, 211] width 198 height 15
click at [768, 225] on div "SEO Description AI" at bounding box center [780, 230] width 198 height 15
drag, startPoint x: 703, startPoint y: 213, endPoint x: 724, endPoint y: 205, distance: 22.7
click at [724, 205] on input "About TENRI" at bounding box center [780, 211] width 198 height 15
type input "About Us"
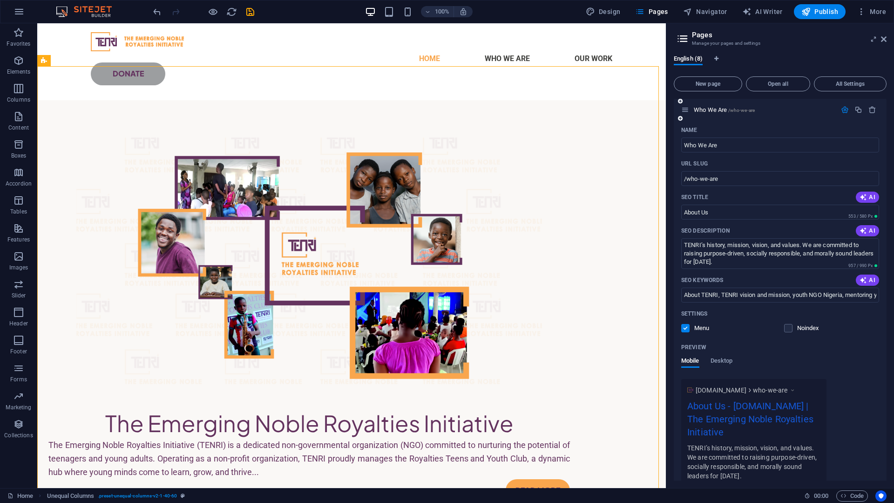
click at [819, 192] on div "SEO Title AI" at bounding box center [780, 197] width 198 height 15
click at [855, 313] on div "Settings" at bounding box center [780, 313] width 198 height 15
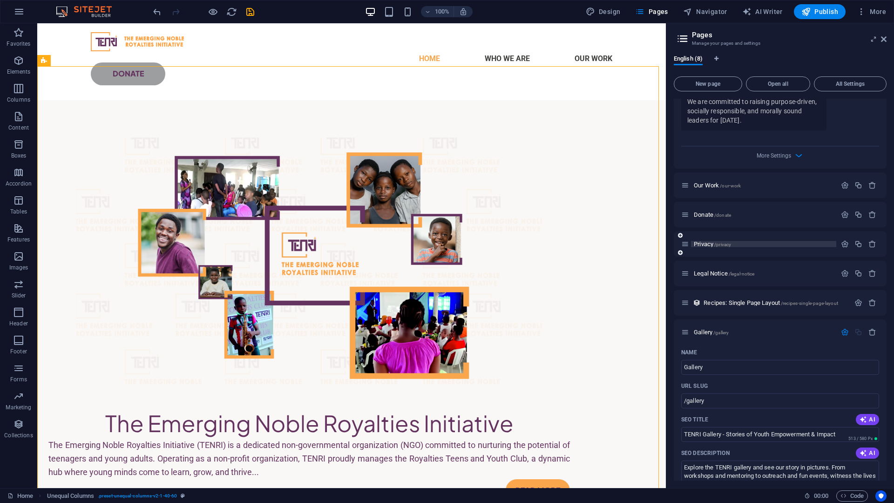
scroll to position [745, 0]
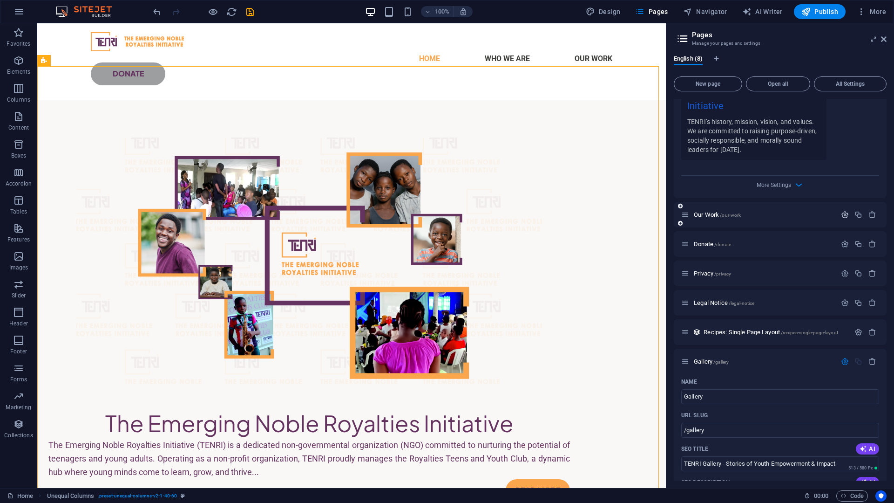
click at [842, 216] on icon "button" at bounding box center [845, 215] width 8 height 8
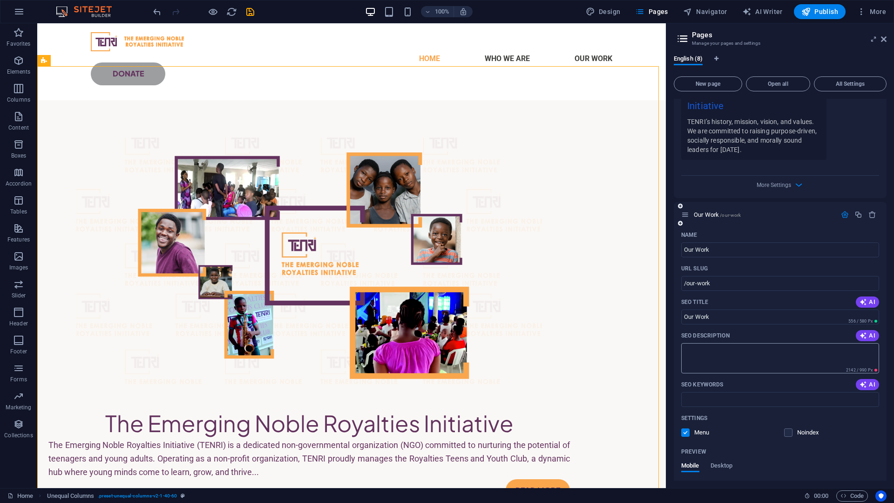
click at [763, 361] on textarea "SEO Description" at bounding box center [780, 358] width 198 height 30
paste textarea "Explore TENRI’s impactful programmes, from talk shows and skills training to co…"
type textarea "Explore TENRI’s impactful programmes, from talk shows and skills training to co…"
click at [719, 397] on input "SEO Keywords" at bounding box center [780, 399] width 198 height 15
paste input "TENRI programmes, youth development [GEOGRAPHIC_DATA], skills acquisition for t…"
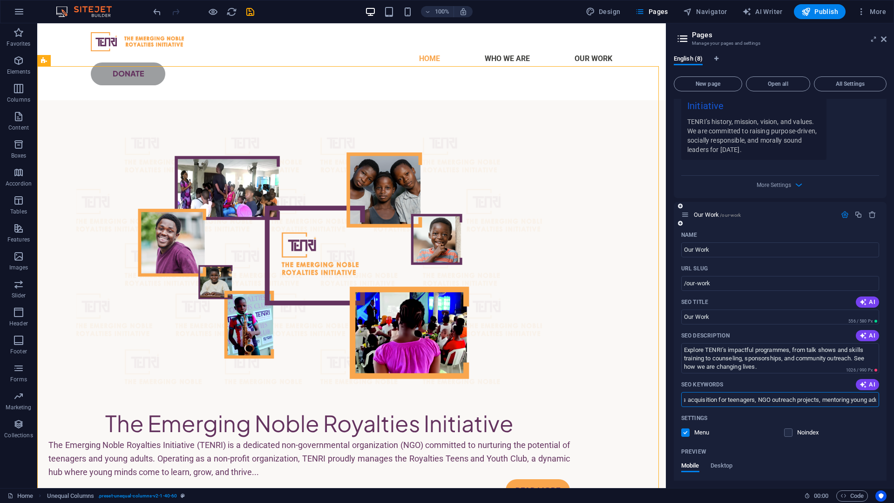
scroll to position [0, 0]
type input "TENRI programmes, youth development [GEOGRAPHIC_DATA], skills acquisition for t…"
click at [762, 385] on div "SEO Keywords AI" at bounding box center [780, 384] width 198 height 15
click at [862, 401] on input "TENRI programmes, youth development [GEOGRAPHIC_DATA], skills acquisition for t…" at bounding box center [780, 399] width 198 height 15
click at [795, 366] on textarea "Explore TENRI’s impactful programmes, from talk shows and skills training to co…" at bounding box center [780, 358] width 198 height 30
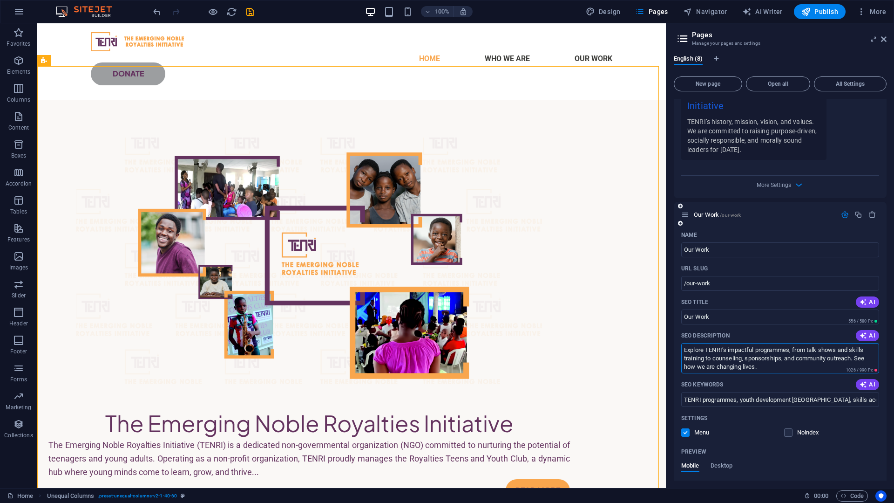
click at [707, 351] on textarea "Explore TENRI’s impactful programmes, from talk shows and skills training to co…" at bounding box center [780, 358] width 198 height 30
click at [760, 366] on textarea "TENRI’s impactful programmes, from talk shows and skills training to counseling…" at bounding box center [780, 358] width 198 height 30
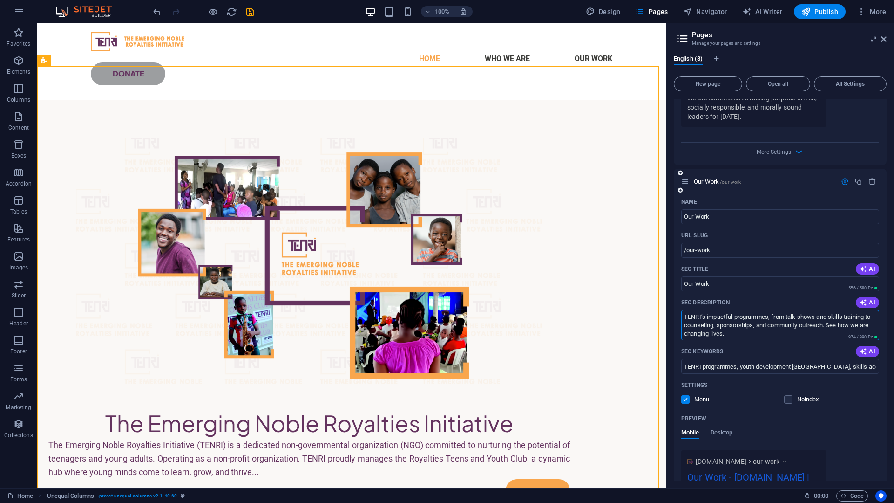
scroll to position [792, 0]
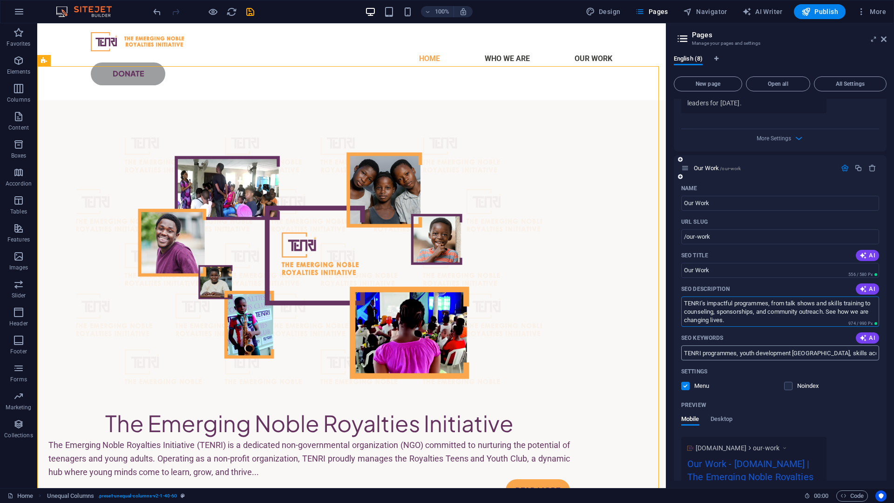
type textarea "TENRI’s impactful programmes, from talk shows and skills training to counseling…"
click at [856, 358] on input "TENRI programmes, youth development [GEOGRAPHIC_DATA], skills acquisition for t…" at bounding box center [780, 352] width 198 height 15
click at [858, 367] on div "Settings" at bounding box center [780, 371] width 198 height 15
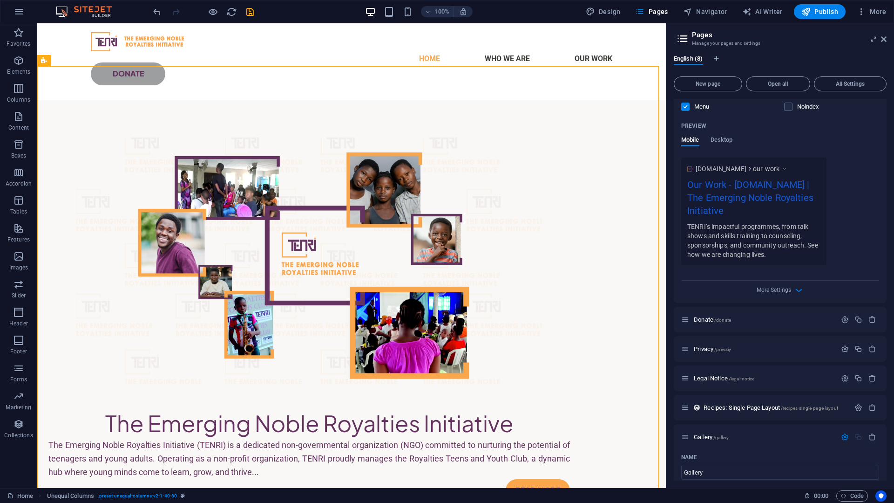
scroll to position [1071, 0]
click at [872, 165] on div "[DOMAIN_NAME] our-work Our Work - [DOMAIN_NAME] | The Emerging Noble Royalties …" at bounding box center [780, 210] width 198 height 107
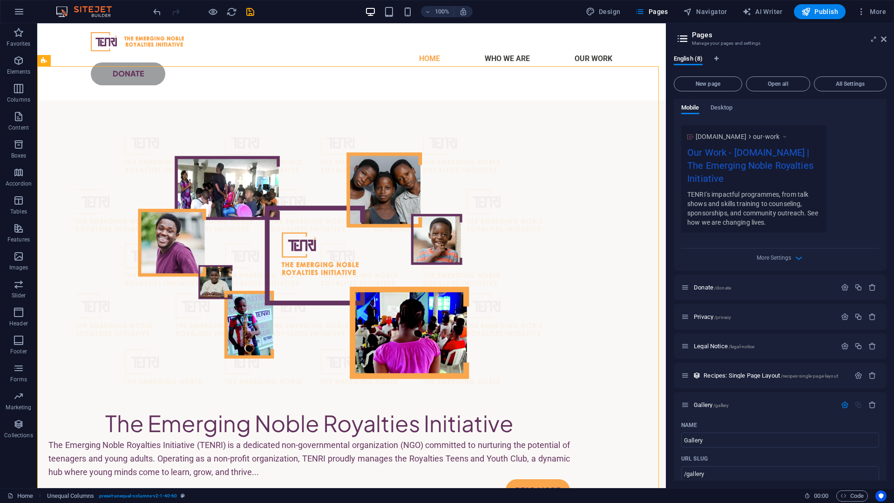
scroll to position [1118, 0]
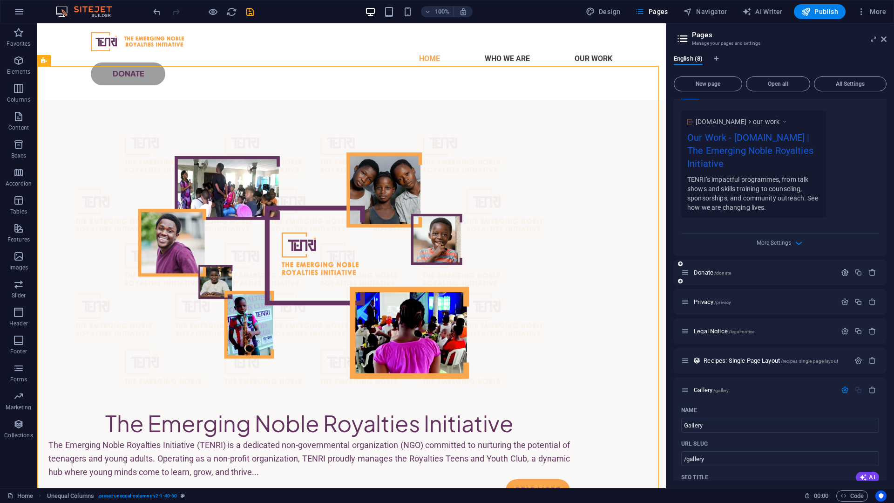
click at [844, 270] on icon "button" at bounding box center [845, 272] width 8 height 8
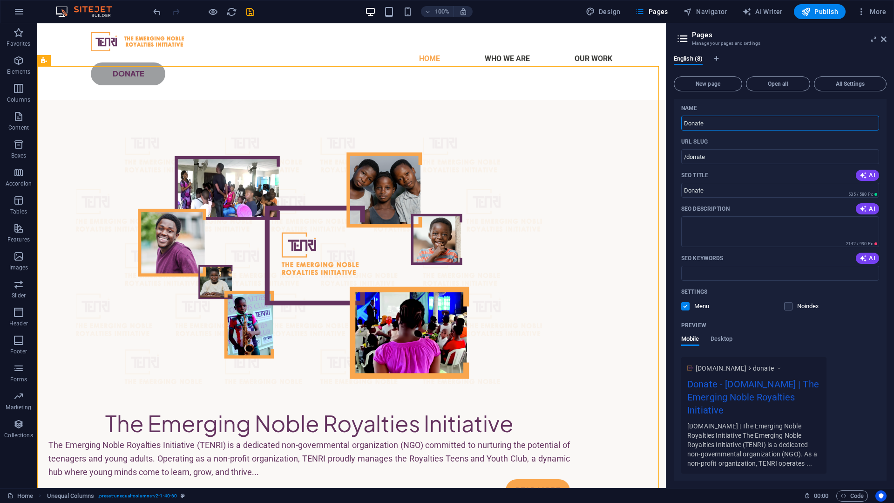
scroll to position [1304, 0]
click at [822, 191] on input "Donate" at bounding box center [780, 188] width 198 height 15
paste input "& Partner to Empower Young Lives"
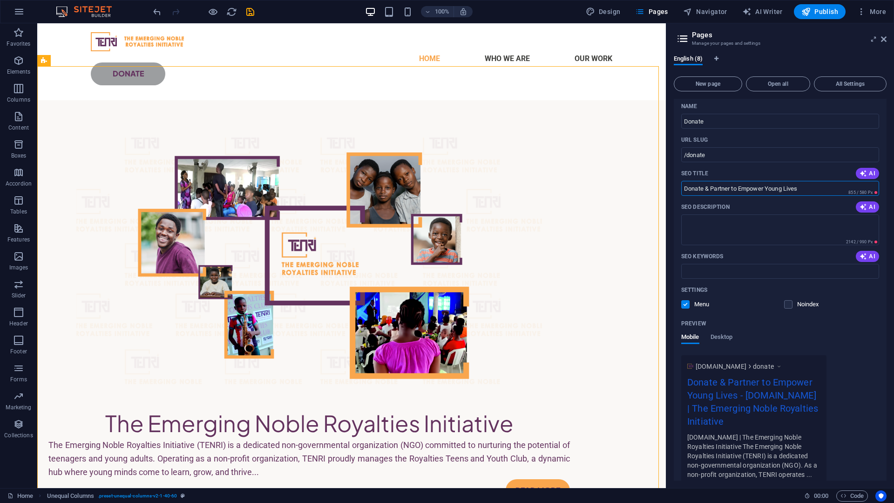
drag, startPoint x: 731, startPoint y: 189, endPoint x: 820, endPoint y: 193, distance: 89.1
click at [820, 193] on input "Donate & Partner to Empower Young Lives" at bounding box center [780, 188] width 198 height 15
paste input "to Empower Young Lives"
drag, startPoint x: 705, startPoint y: 189, endPoint x: 828, endPoint y: 199, distance: 123.4
click at [828, 199] on div "Name Donate ​ URL SLUG /donate ​ SEO Title AI Donate & Partner to Empower Young…" at bounding box center [780, 310] width 213 height 423
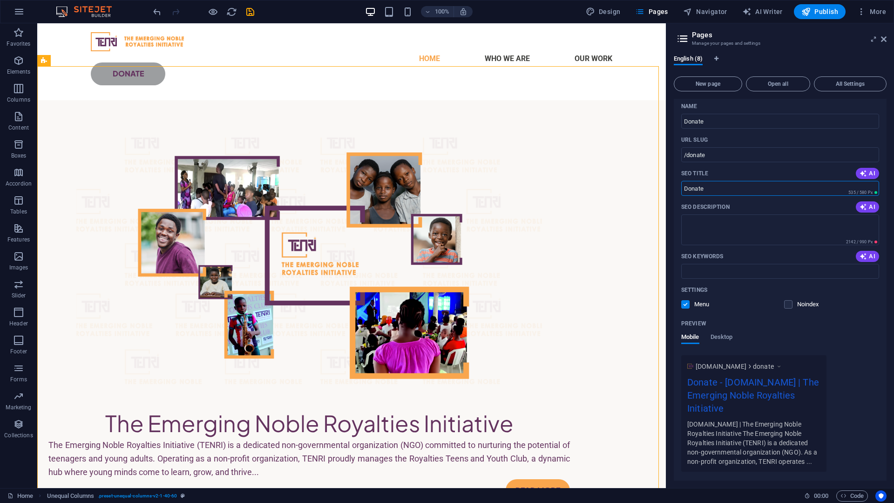
type input "Donate"
click at [789, 216] on textarea "SEO Description" at bounding box center [780, 229] width 198 height 30
click at [728, 233] on textarea "SEO Description" at bounding box center [780, 229] width 198 height 30
paste textarea "Partner with TENRI to transform lives through your donation. Your support funds…"
type textarea "Partner with TENRI to transform lives through your donation. Your support funds…"
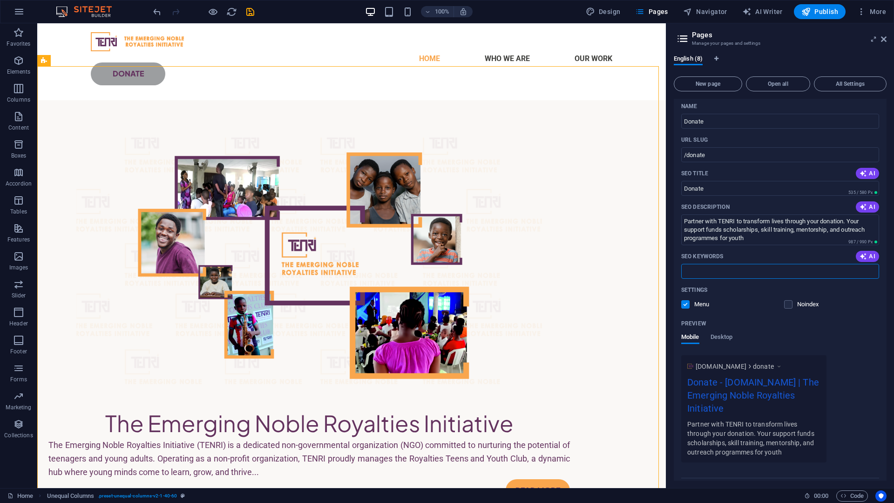
click at [746, 266] on input "SEO Keywords" at bounding box center [780, 271] width 198 height 15
click at [714, 270] on input "SEO Keywords" at bounding box center [780, 271] width 198 height 15
paste input "donate to TENRI, NGO donations Nigeria, youth sponsorship opportunities, NGO ba…"
click at [714, 270] on input "donate to TENRI, NGO donations Nigeria, youth sponsorship opportunities, NGO ba…" at bounding box center [780, 271] width 198 height 15
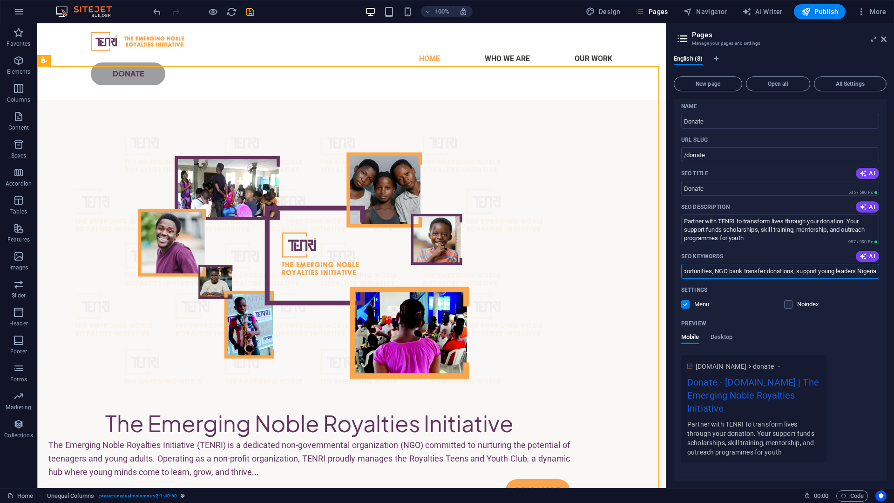
scroll to position [0, 0]
type input "donate to TENRI, NGO donations Nigeria, youth sponsorship opportunities, NGO ba…"
click at [820, 289] on div "Settings" at bounding box center [780, 289] width 198 height 15
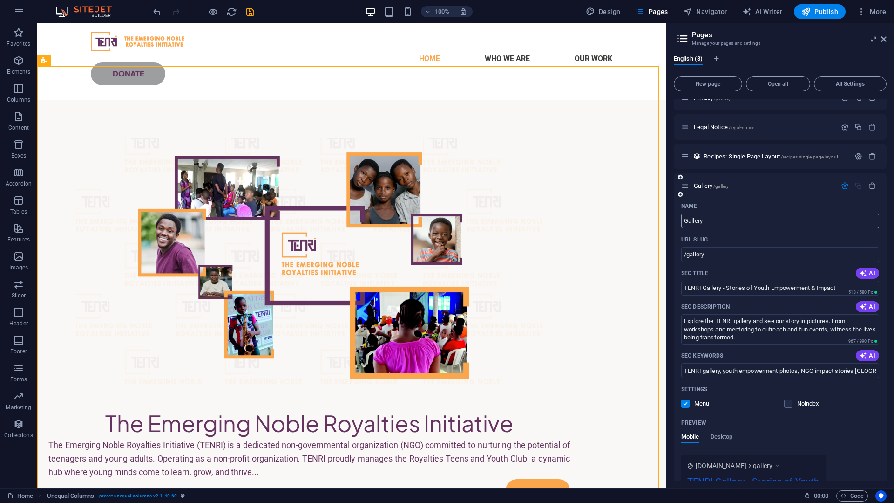
scroll to position [1641, 0]
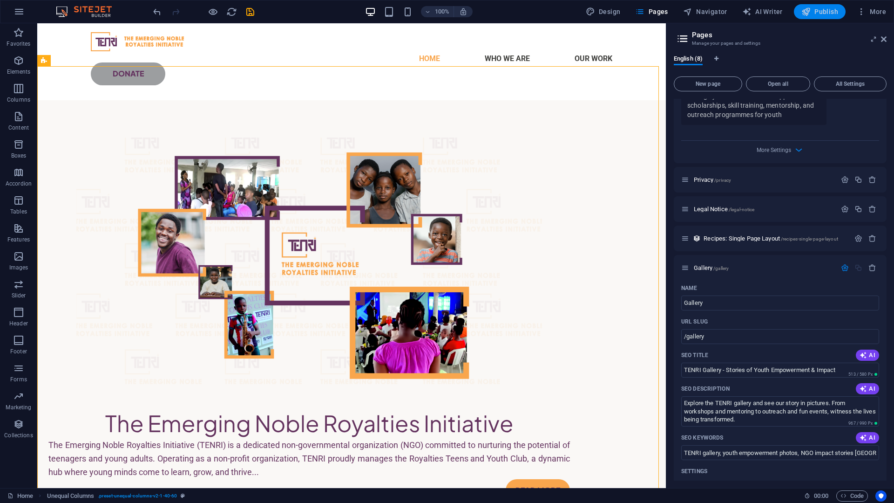
click at [815, 11] on span "Publish" at bounding box center [820, 11] width 37 height 9
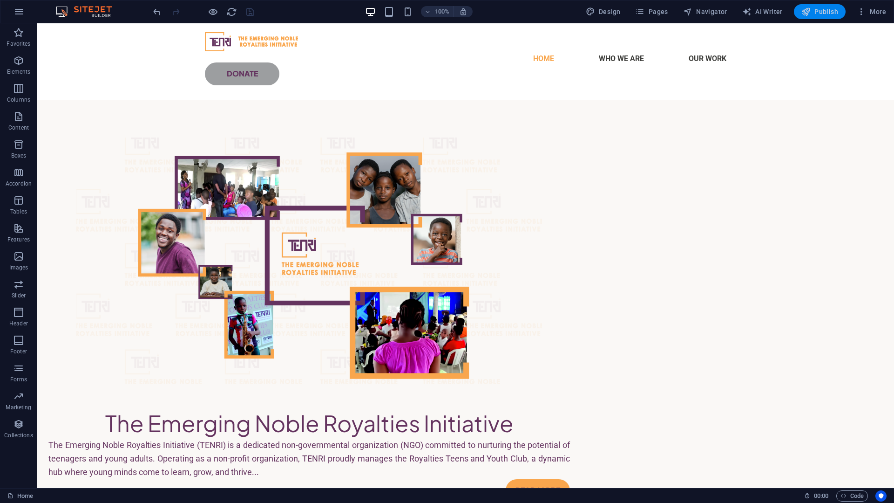
click at [824, 17] on button "Publish" at bounding box center [820, 11] width 52 height 15
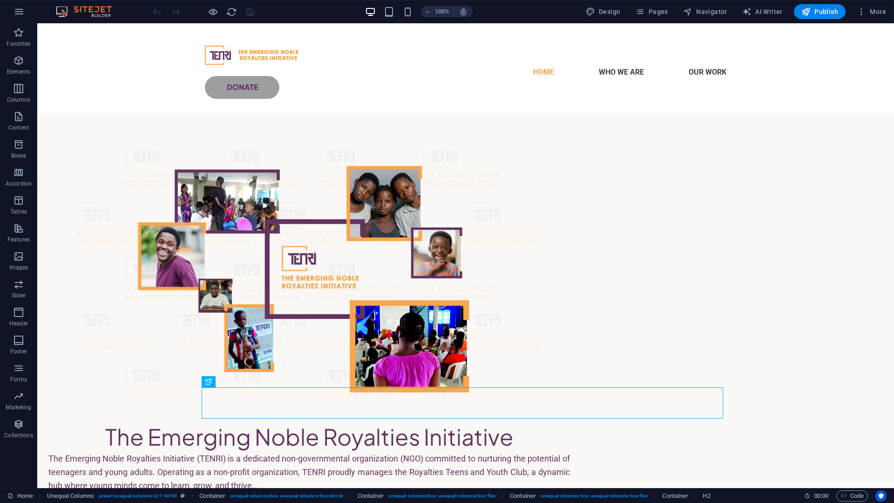
scroll to position [47, 0]
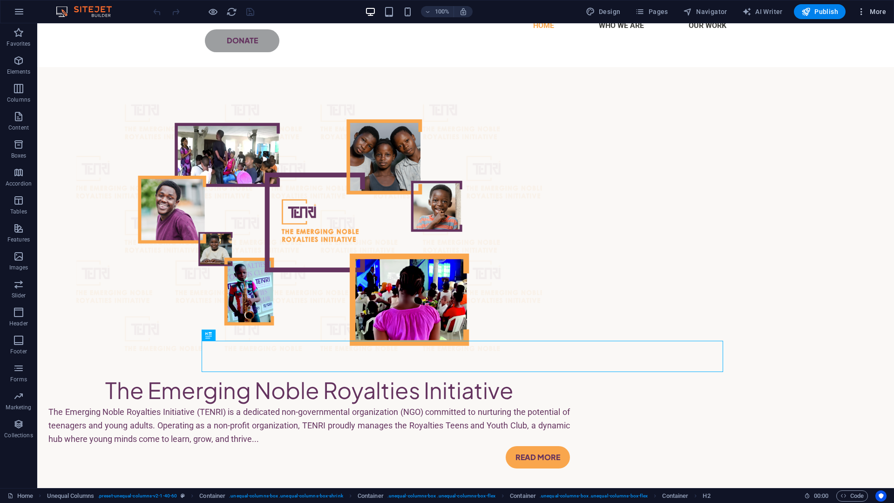
click at [876, 7] on span "More" at bounding box center [871, 11] width 29 height 9
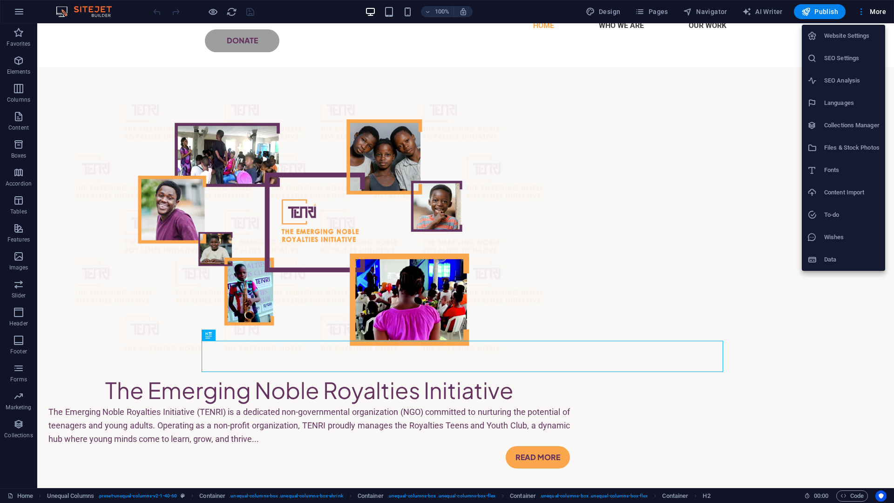
click at [861, 57] on h6 "SEO Settings" at bounding box center [851, 58] width 55 height 11
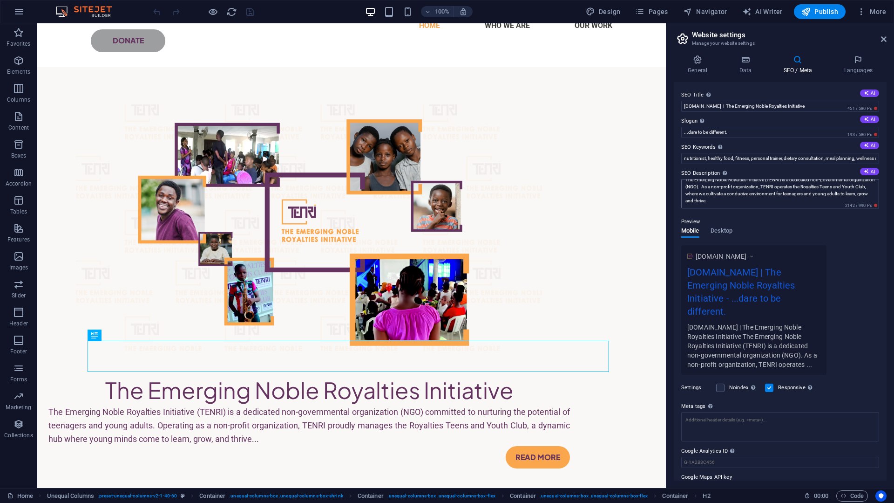
scroll to position [0, 0]
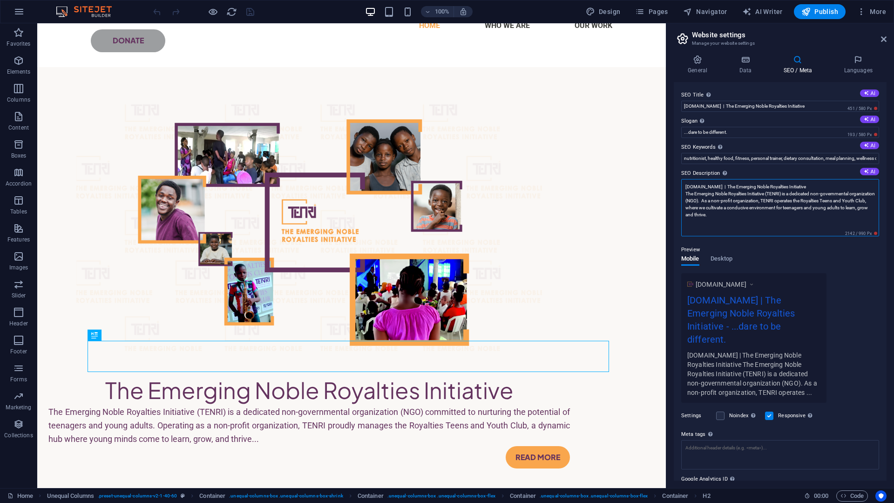
drag, startPoint x: 728, startPoint y: 200, endPoint x: 789, endPoint y: 202, distance: 61.0
click at [789, 202] on textarea "tenri.ng | The Emerging Noble Royalties Initiative The Emerging Noble Royalties…" at bounding box center [780, 207] width 198 height 57
click at [805, 201] on textarea "tenri.ng | The Emerging Noble Royalties Initiative The Emerging Noble Royalties…" at bounding box center [780, 207] width 198 height 57
drag, startPoint x: 805, startPoint y: 201, endPoint x: 730, endPoint y: 200, distance: 74.5
click at [730, 200] on textarea "tenri.ng | The Emerging Noble Royalties Initiative The Emerging Noble Royalties…" at bounding box center [780, 207] width 198 height 57
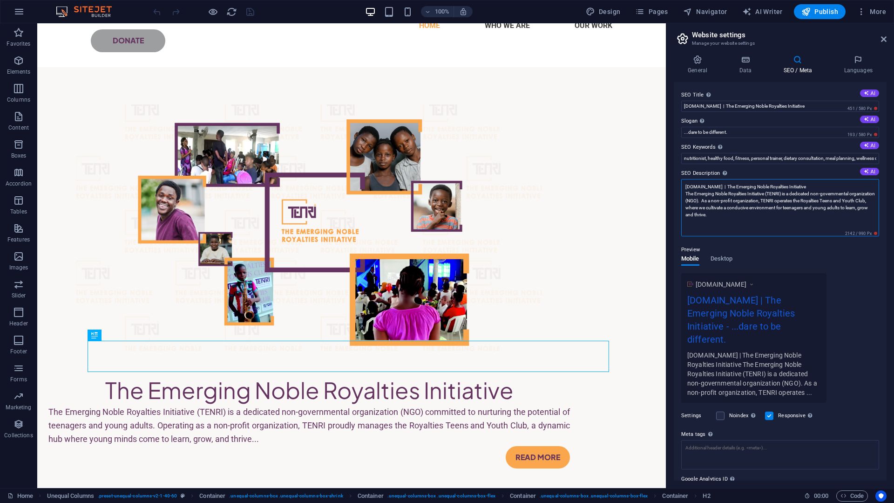
click at [789, 199] on textarea "tenri.ng | The Emerging Noble Royalties Initiative The Emerging Noble Royalties…" at bounding box center [780, 207] width 198 height 57
drag, startPoint x: 787, startPoint y: 198, endPoint x: 729, endPoint y: 203, distance: 57.9
click at [729, 203] on textarea "tenri.ng | The Emerging Noble Royalties Initiative The Emerging Noble Royalties…" at bounding box center [780, 207] width 198 height 57
drag, startPoint x: 841, startPoint y: 201, endPoint x: 741, endPoint y: 197, distance: 99.7
click at [741, 197] on textarea "tenri.ng | The Emerging Noble Royalties Initiative The Emerging Noble Royalties…" at bounding box center [780, 207] width 198 height 57
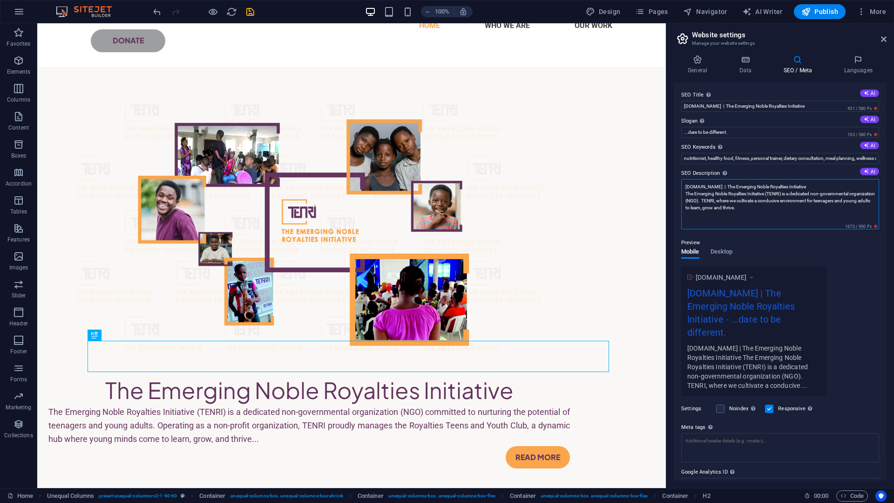
click at [774, 211] on textarea "tenri.ng | The Emerging Noble Royalties Initiative The Emerging Noble Royalties…" at bounding box center [780, 204] width 198 height 50
drag, startPoint x: 864, startPoint y: 202, endPoint x: 872, endPoint y: 202, distance: 7.9
click at [872, 202] on textarea "tenri.ng | The Emerging Noble Royalties Initiative The Emerging Noble Royalties…" at bounding box center [780, 204] width 198 height 50
click at [745, 206] on textarea "tenri.ng | The Emerging Noble Royalties Initiative The Emerging Noble Royalties…" at bounding box center [780, 204] width 198 height 50
click at [741, 208] on textarea "tenri.ng | The Emerging Noble Royalties Initiative The Emerging Noble Royalties…" at bounding box center [780, 204] width 198 height 50
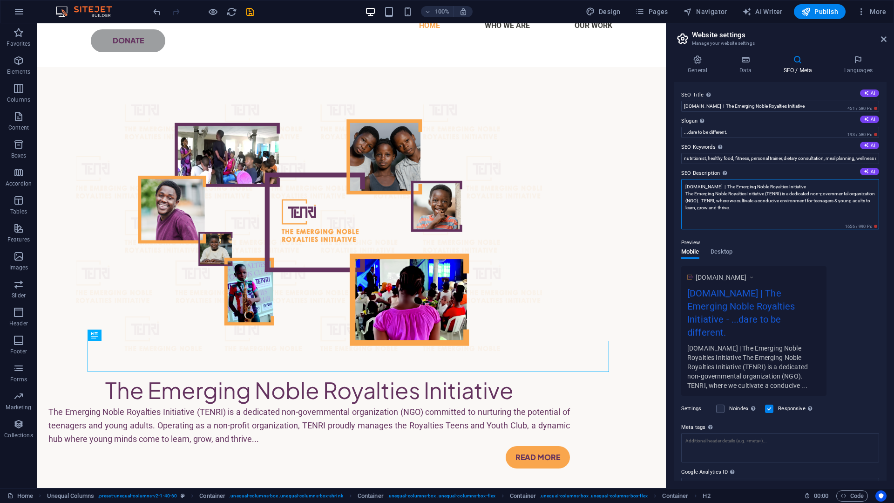
drag, startPoint x: 742, startPoint y: 209, endPoint x: 749, endPoint y: 209, distance: 7.0
click at [749, 209] on textarea "tenri.ng | The Emerging Noble Royalties Initiative The Emerging Noble Royalties…" at bounding box center [780, 204] width 198 height 50
click at [766, 207] on textarea "tenri.ng | The Emerging Noble Royalties Initiative The Emerging Noble Royalties…" at bounding box center [780, 204] width 198 height 50
click at [770, 207] on textarea "tenri.ng | The Emerging Noble Royalties Initiative The Emerging Noble Royalties…" at bounding box center [780, 204] width 198 height 50
click at [772, 207] on textarea "tenri.ng | The Emerging Noble Royalties Initiative The Emerging Noble Royalties…" at bounding box center [780, 204] width 198 height 50
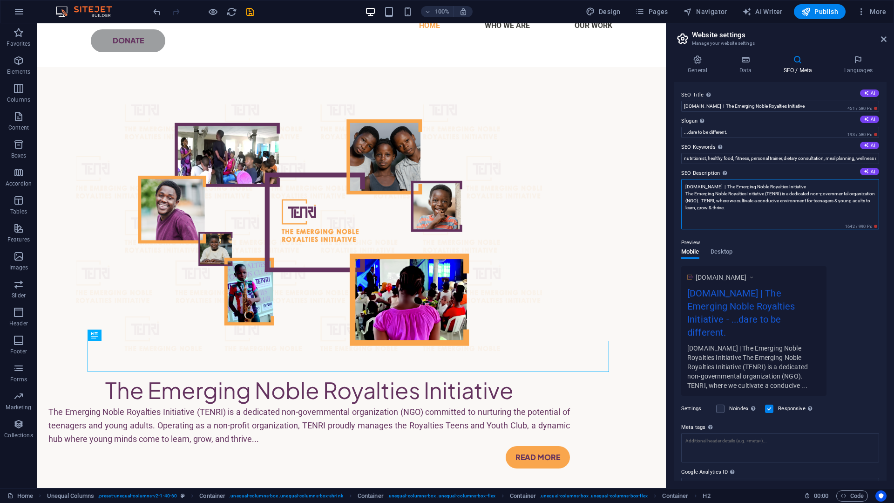
drag, startPoint x: 772, startPoint y: 207, endPoint x: 725, endPoint y: 201, distance: 47.0
click at [725, 201] on textarea "tenri.ng | The Emerging Noble Royalties Initiative The Emerging Noble Royalties…" at bounding box center [780, 204] width 198 height 50
click at [739, 215] on textarea "tenri.ng | The Emerging Noble Royalties Initiative The Emerging Noble Royalties…" at bounding box center [780, 204] width 198 height 50
click at [764, 212] on textarea "tenri.ng | The Emerging Noble Royalties Initiative The Emerging Noble Royalties…" at bounding box center [780, 204] width 198 height 50
drag, startPoint x: 725, startPoint y: 200, endPoint x: 737, endPoint y: 209, distance: 14.6
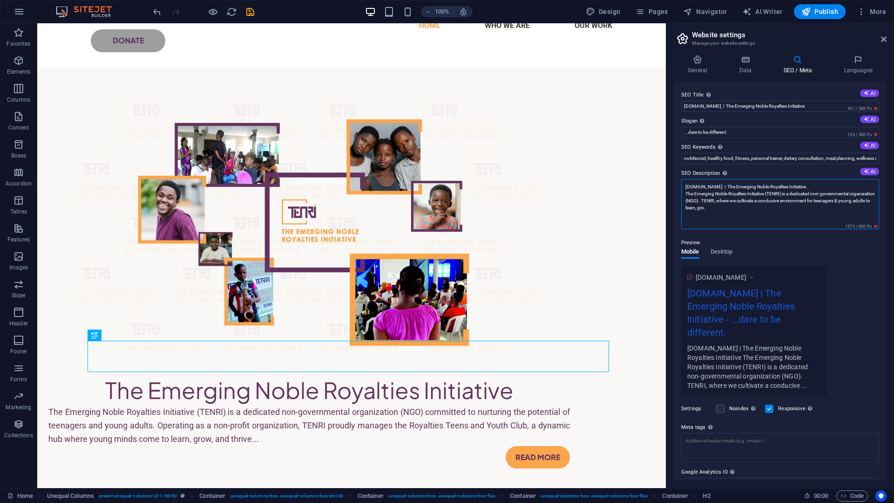
click at [737, 209] on textarea "tenri.ng | The Emerging Noble Royalties Initiative The Emerging Noble Royalties…" at bounding box center [780, 204] width 198 height 50
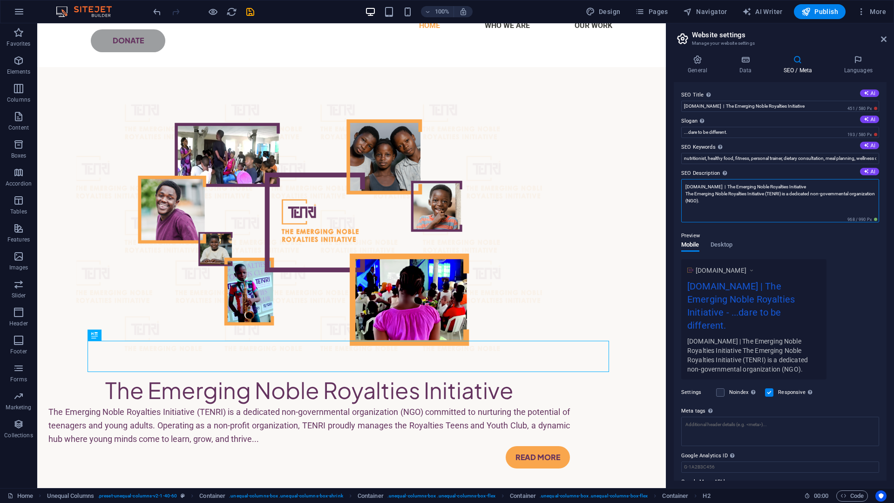
click at [755, 204] on textarea "tenri.ng | The Emerging Noble Royalties Initiative The Emerging Noble Royalties…" at bounding box center [780, 200] width 198 height 43
click at [761, 212] on textarea "tenri.ng | The Emerging Noble Royalties Initiative The Emerging Noble Royalties…" at bounding box center [780, 200] width 198 height 43
type textarea "tenri.ng | The Emerging Noble Royalties Initiative The Emerging Noble Royalties…"
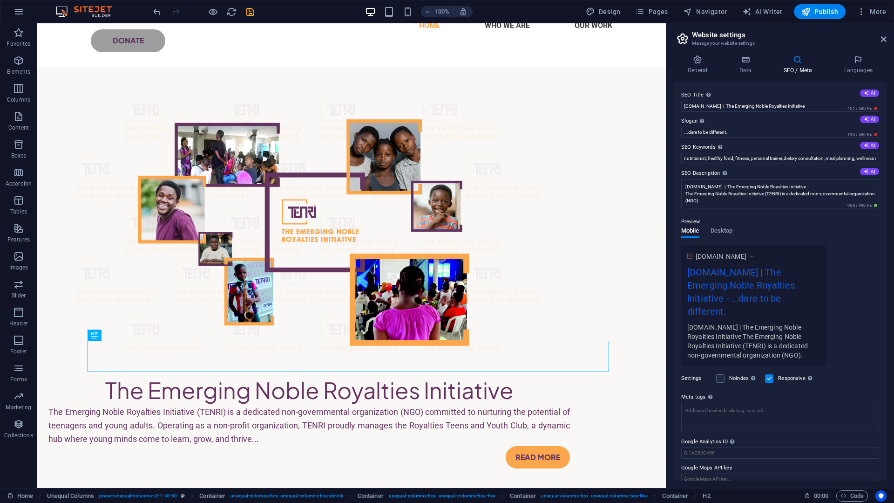
click at [785, 231] on div "Preview Mobile Desktop www.example.com tenri.ng | The Emerging Noble Royalties …" at bounding box center [780, 287] width 198 height 156
click at [816, 134] on input "...dare to be different." at bounding box center [780, 132] width 198 height 11
drag, startPoint x: 688, startPoint y: 132, endPoint x: 673, endPoint y: 132, distance: 15.4
click at [673, 132] on div "General Data SEO / Meta Languages Website name tenri.ng | The Emerging Noble Ro…" at bounding box center [780, 268] width 228 height 440
drag, startPoint x: 690, startPoint y: 130, endPoint x: 675, endPoint y: 130, distance: 14.9
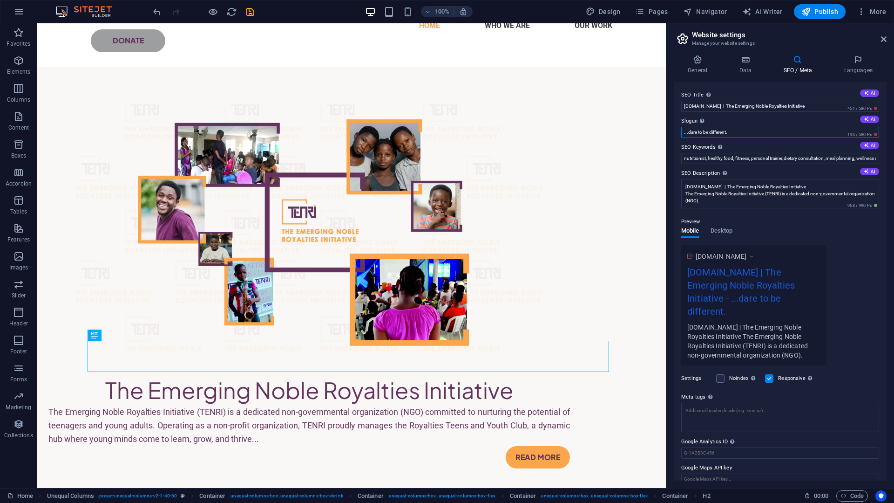
click at [675, 130] on div "SEO Title The title of your website - make it something that stands out in sear…" at bounding box center [780, 281] width 213 height 398
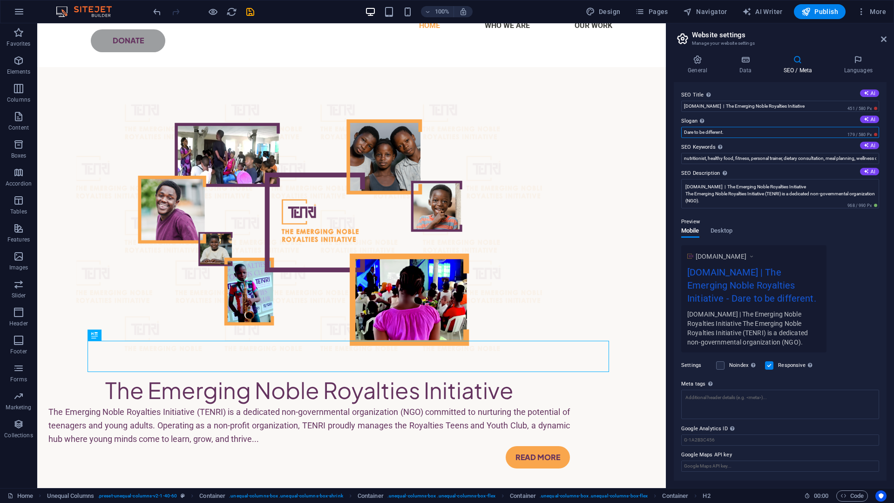
click at [747, 136] on input "Dare to be different." at bounding box center [780, 132] width 198 height 11
click at [761, 133] on input "Dare to be different." at bounding box center [780, 132] width 198 height 11
click at [696, 130] on input "Dare to be different." at bounding box center [780, 132] width 198 height 11
click at [704, 133] on input "Dare To be different." at bounding box center [780, 132] width 198 height 11
click at [707, 131] on input "Dare To Be different." at bounding box center [780, 132] width 198 height 11
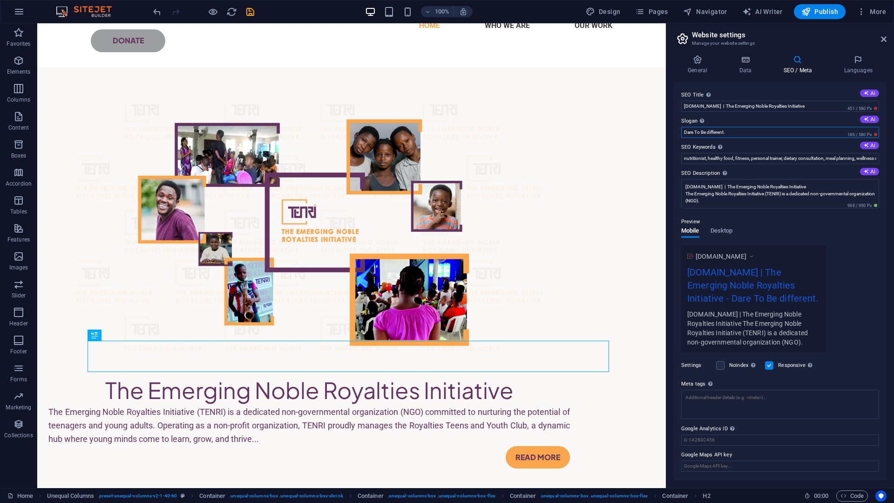
click at [711, 133] on input "Dare To Be different." at bounding box center [780, 132] width 198 height 11
click at [787, 134] on input "Dare To Be Different." at bounding box center [780, 132] width 198 height 11
click at [789, 134] on input "Dare To Be Different." at bounding box center [780, 132] width 198 height 11
type input "Dare To Be Different."
click at [812, 109] on input "tenri.ng | The Emerging Noble Royalties Initiative" at bounding box center [780, 106] width 198 height 11
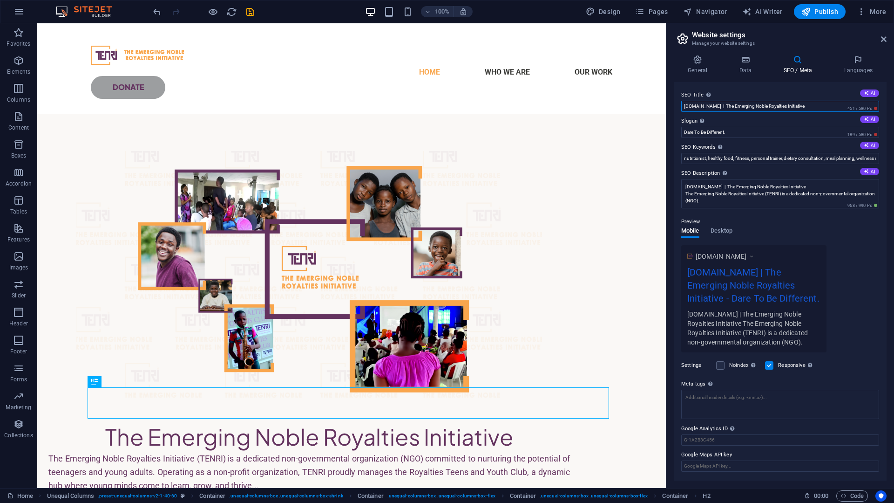
click at [806, 107] on input "tenri.ng | The Emerging Noble Royalties Initiative" at bounding box center [780, 106] width 198 height 11
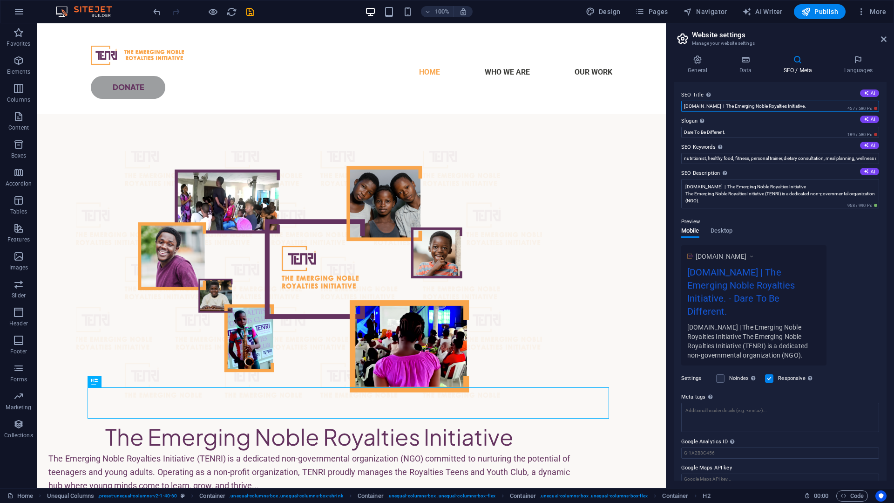
type input "tenri.ng | The Emerging Noble Royalties Initiative"
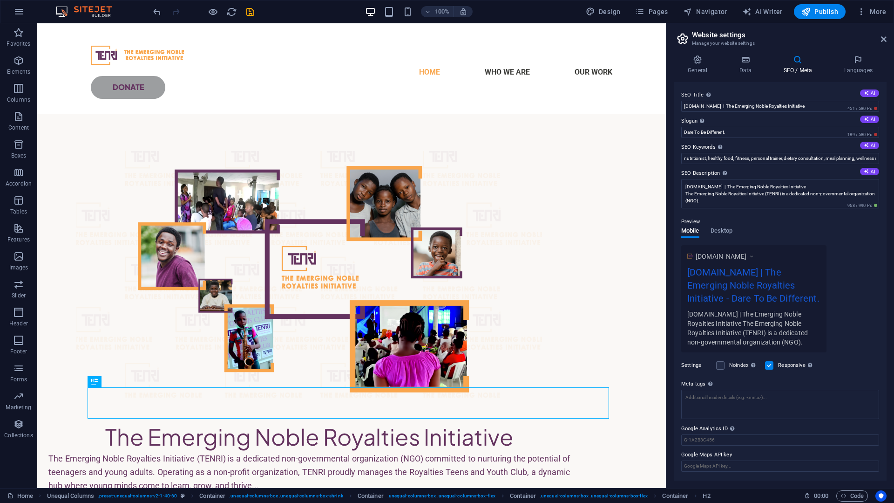
click at [879, 229] on div "SEO Title The title of your website - make it something that stands out in sear…" at bounding box center [780, 281] width 213 height 398
click at [719, 228] on span "Desktop" at bounding box center [722, 231] width 22 height 13
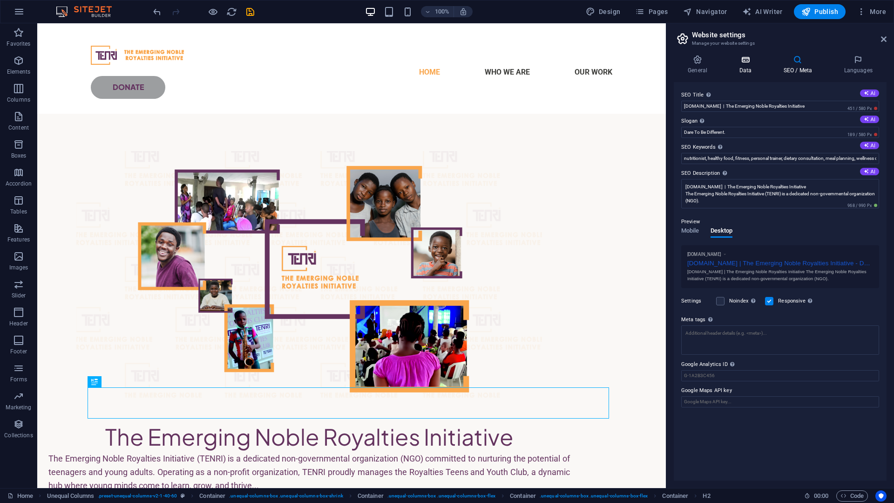
click at [746, 68] on h4 "Data" at bounding box center [747, 65] width 44 height 20
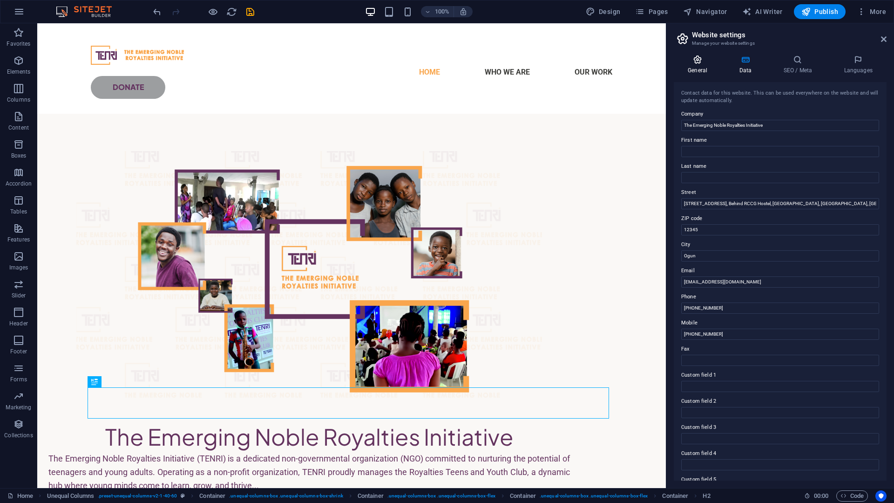
click at [707, 71] on h4 "General" at bounding box center [699, 65] width 51 height 20
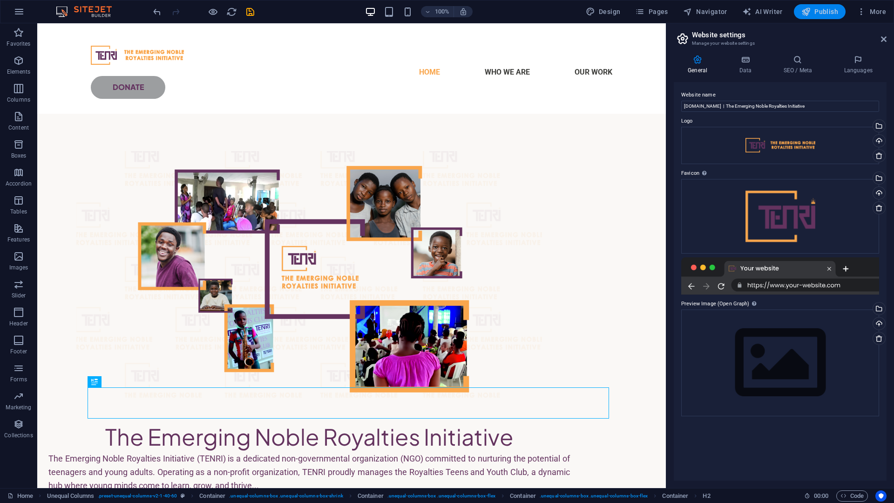
click at [814, 12] on span "Publish" at bounding box center [820, 11] width 37 height 9
